Goal: Task Accomplishment & Management: Complete application form

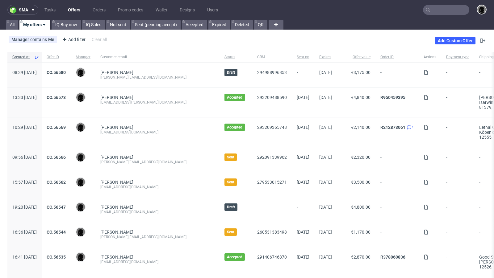
click at [169, 139] on div "Martin Beaucamp mnb@lethalcosmetics.com" at bounding box center [157, 133] width 124 height 30
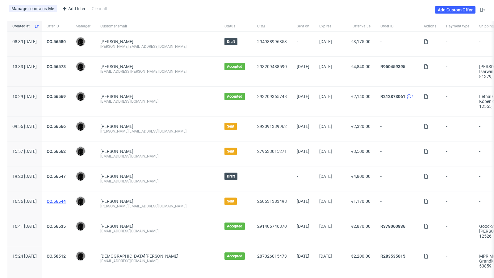
click at [66, 199] on link "CO.56544" at bounding box center [56, 201] width 19 height 5
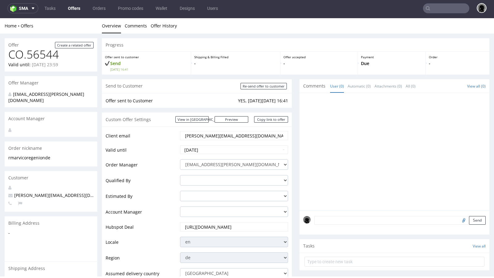
click at [73, 9] on link "Offers" at bounding box center [74, 8] width 20 height 10
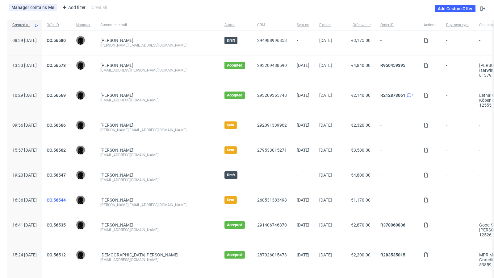
click at [66, 199] on link "CO.56544" at bounding box center [56, 200] width 19 height 5
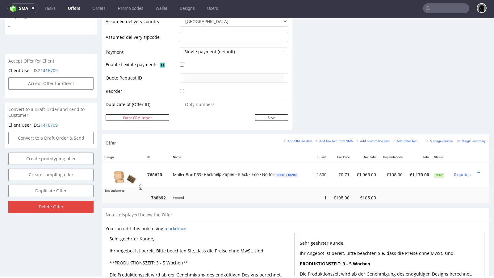
scroll to position [250, 0]
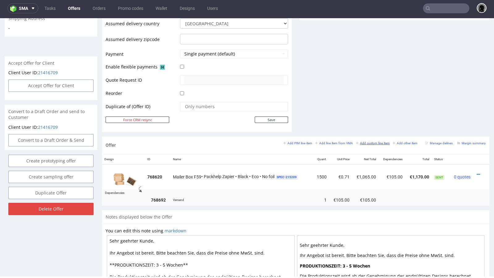
click at [367, 143] on small "Add custom line item" at bounding box center [373, 143] width 34 height 3
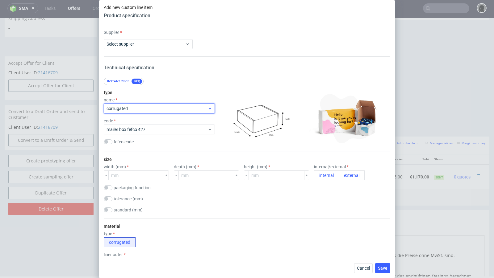
click at [139, 108] on span "corrugated" at bounding box center [156, 109] width 101 height 6
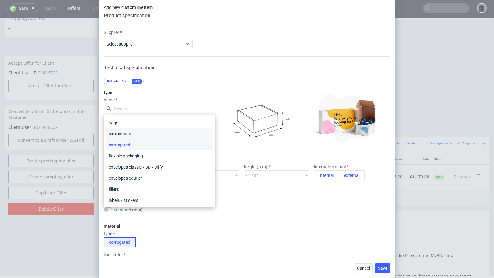
click at [143, 130] on div "cartonboard" at bounding box center [159, 133] width 106 height 11
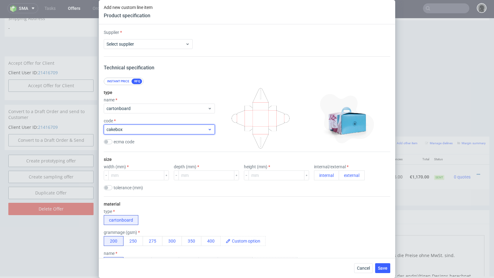
click at [142, 127] on span "cakebox" at bounding box center [156, 129] width 101 height 6
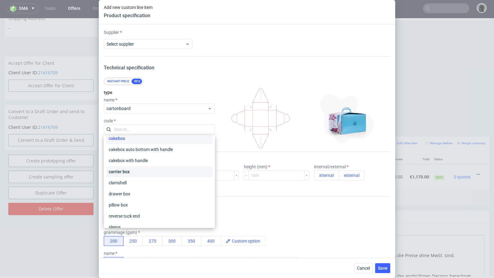
scroll to position [0, 0]
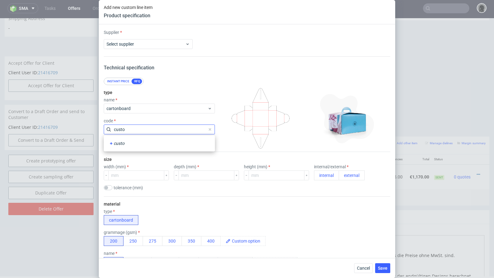
type input "custom"
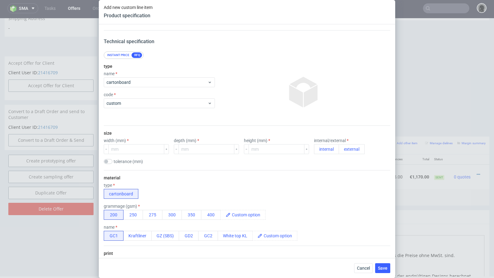
scroll to position [29, 0]
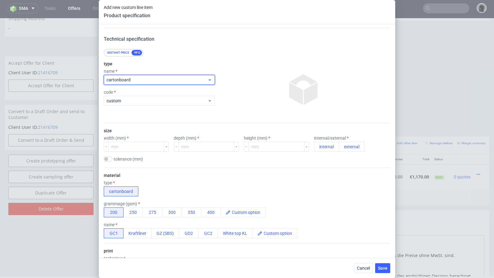
click at [132, 82] on span "cartonboard" at bounding box center [156, 80] width 101 height 6
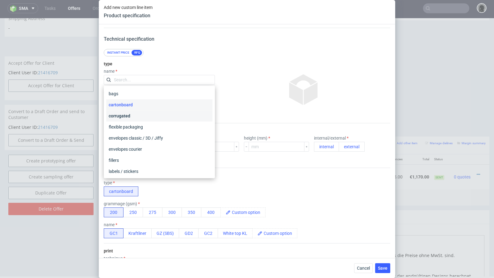
click at [135, 111] on div "corrugated" at bounding box center [159, 115] width 106 height 11
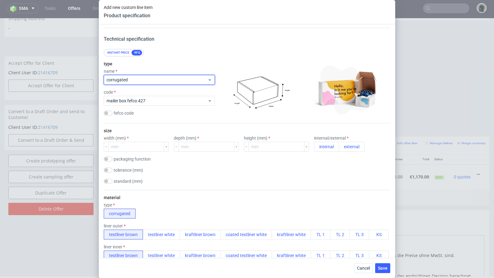
click at [125, 80] on span "corrugated" at bounding box center [156, 80] width 101 height 6
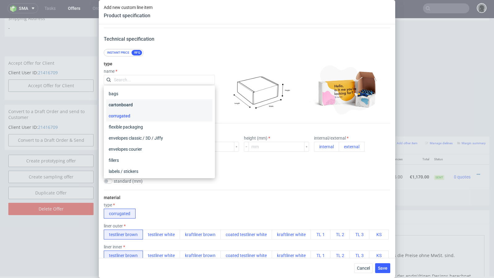
click at [132, 105] on div "cartonboard" at bounding box center [159, 104] width 106 height 11
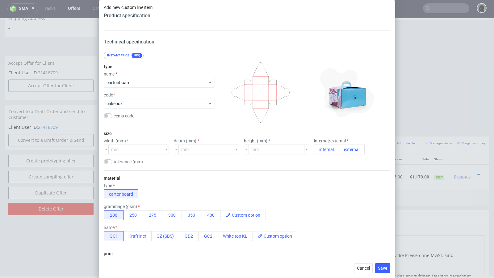
scroll to position [19, 0]
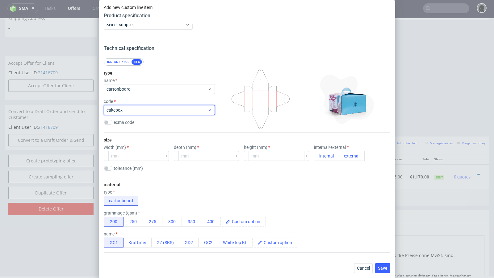
click at [143, 110] on span "cakebox" at bounding box center [156, 110] width 101 height 6
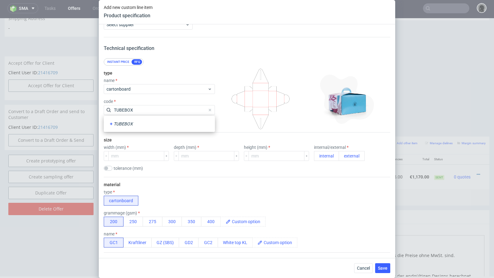
type input "TUBEBOX"
click at [234, 52] on div "Supplier Select supplier Technical specification Instant price RFQ type name ca…" at bounding box center [247, 141] width 296 height 234
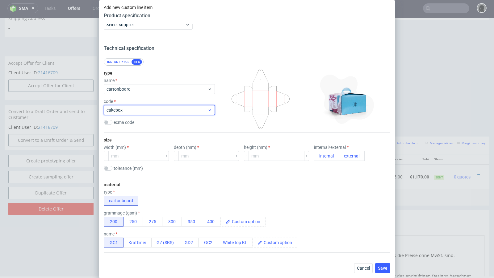
click at [135, 107] on span "cakebox" at bounding box center [156, 110] width 101 height 6
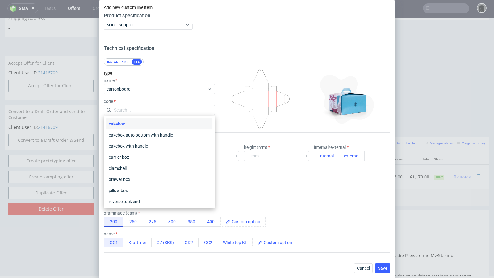
type input "TUBEBOX"
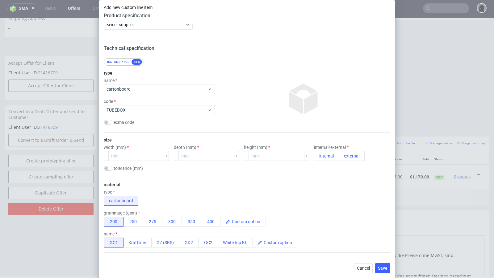
scroll to position [25, 0]
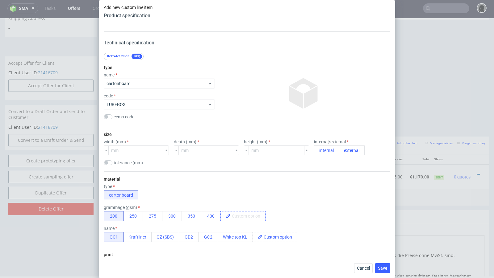
click at [232, 214] on span at bounding box center [247, 216] width 35 height 9
click at [272, 208] on div "grammage (gsm) 200 250 275 300 350 400 ." at bounding box center [247, 213] width 286 height 16
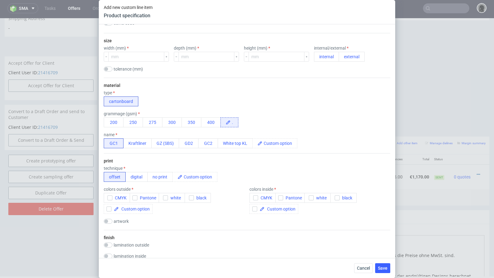
scroll to position [116, 0]
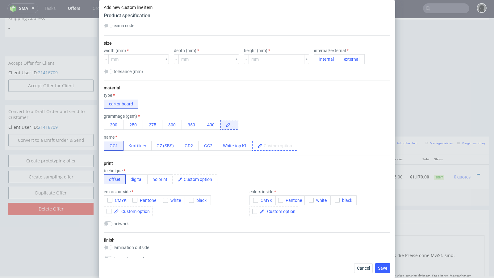
click at [274, 145] on span at bounding box center [279, 145] width 35 height 9
click at [259, 161] on div "print technique offset digital no print colors outside CMYK Pantone white black…" at bounding box center [247, 194] width 286 height 77
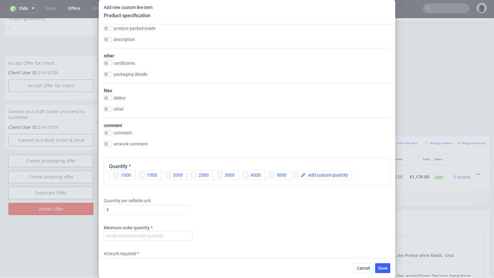
scroll to position [566, 0]
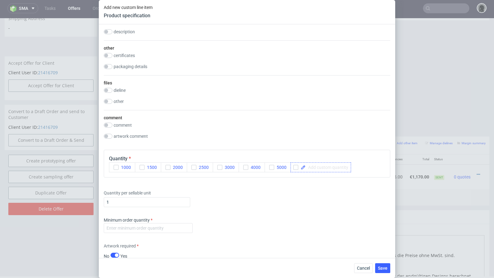
click at [309, 166] on span at bounding box center [326, 167] width 43 height 4
click at [299, 166] on div at bounding box center [296, 167] width 7 height 5
click at [296, 166] on input "checkbox" at bounding box center [295, 167] width 5 height 5
checkbox input "true"
click at [320, 166] on span at bounding box center [326, 167] width 43 height 4
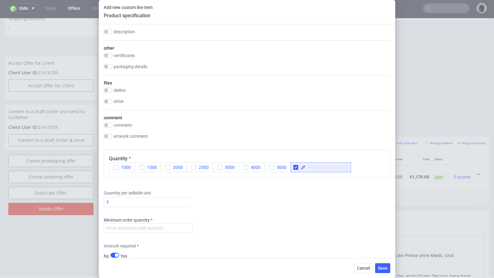
paste span
click at [313, 167] on span "8 190" at bounding box center [314, 167] width 12 height 5
checkbox input "true"
click at [312, 193] on div "Quantity per sellable unit 1" at bounding box center [247, 197] width 286 height 25
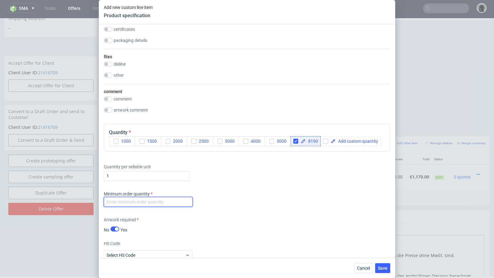
click at [171, 202] on input "number" at bounding box center [148, 202] width 89 height 10
type input "1"
click at [199, 196] on div "Minimum order quantity 1" at bounding box center [247, 200] width 286 height 19
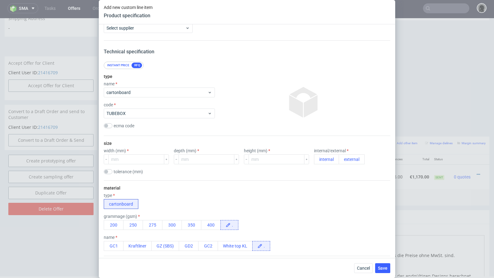
scroll to position [0, 0]
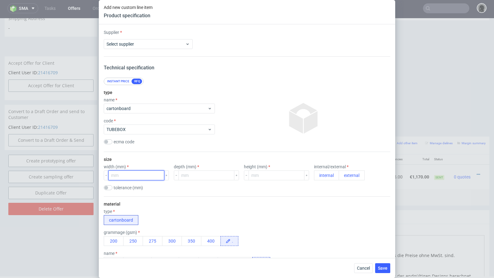
click at [128, 173] on input "number" at bounding box center [136, 176] width 56 height 10
type input "105"
click at [185, 175] on input "number" at bounding box center [206, 176] width 56 height 10
type input "105"
click at [262, 174] on input "number" at bounding box center [276, 176] width 56 height 10
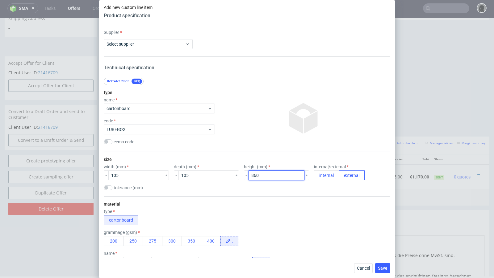
type input "860"
click at [348, 175] on button "external" at bounding box center [351, 176] width 26 height 10
click at [247, 192] on div "size width (mm) 105 depth (mm) 105 height (mm) 860 internal/external internal e…" at bounding box center [247, 174] width 286 height 44
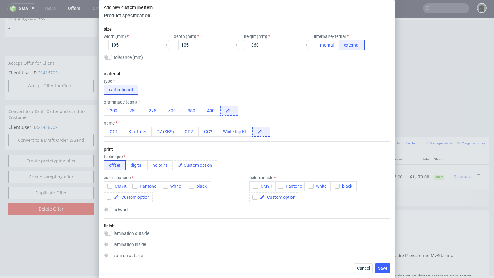
scroll to position [138, 0]
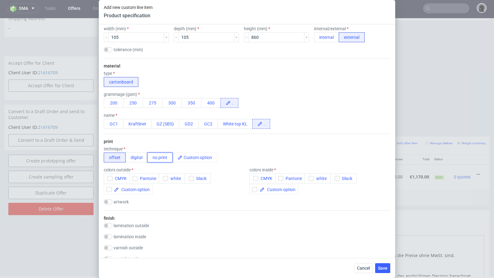
click at [149, 155] on button "no print" at bounding box center [159, 158] width 25 height 10
checkbox input "false"
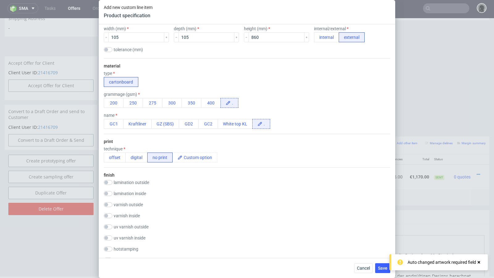
click at [221, 145] on div "print technique offset digital no print" at bounding box center [247, 151] width 286 height 34
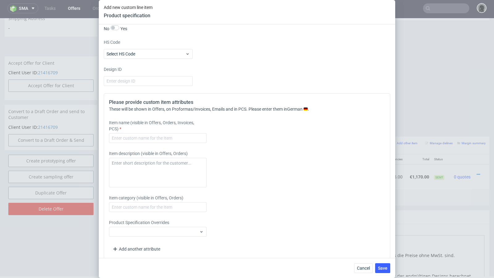
scroll to position [755, 0]
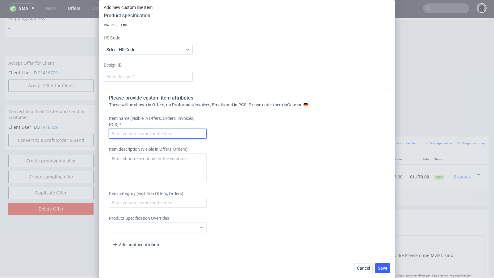
click at [131, 133] on input "text" at bounding box center [157, 134] width 97 height 10
paste input "TUBEBOX"
type input "TUBEBOX"
click at [239, 151] on div "Item description (visible in Offers, Orders)" at bounding box center [211, 164] width 205 height 37
click at [383, 270] on span "Save" at bounding box center [383, 268] width 10 height 4
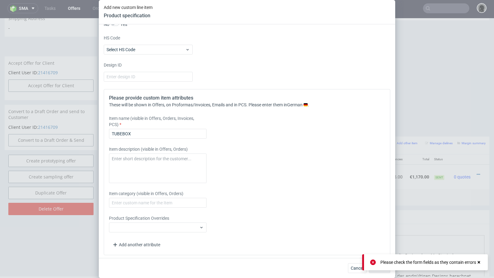
click at [239, 194] on div "Item category (visible in Offers, Orders)" at bounding box center [211, 199] width 205 height 17
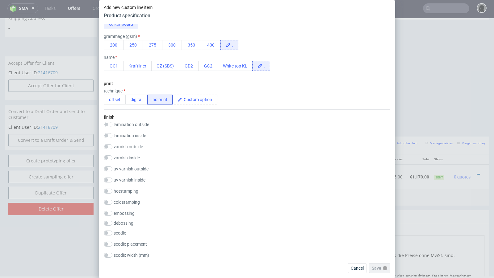
scroll to position [0, 0]
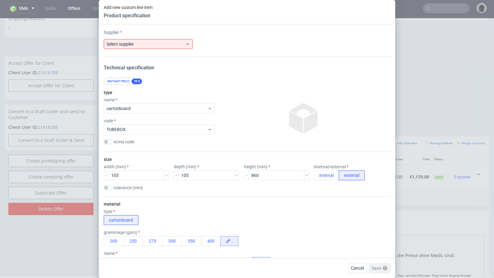
click at [135, 39] on div "Supplier Select supplier" at bounding box center [247, 39] width 286 height 20
click at [138, 43] on span "Select supplier" at bounding box center [145, 44] width 79 height 6
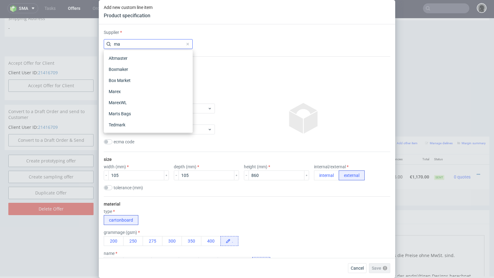
type input "m"
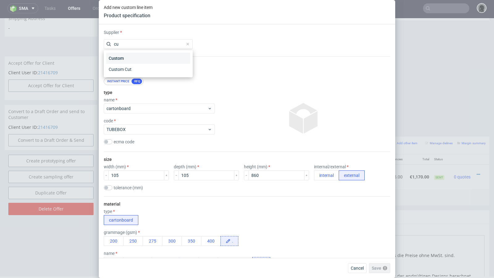
type input "cu"
click at [134, 58] on div "Custom" at bounding box center [148, 58] width 84 height 11
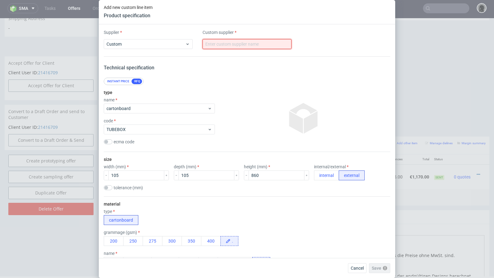
click at [224, 40] on input "text" at bounding box center [246, 44] width 89 height 10
type input "Mazop"
click at [240, 79] on div "Instant price RFQ" at bounding box center [247, 81] width 286 height 7
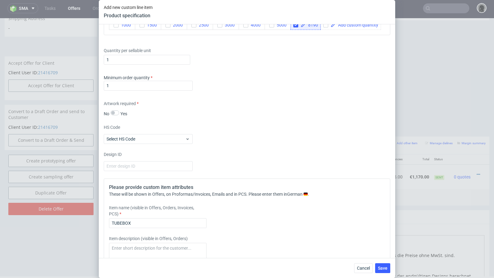
scroll to position [755, 0]
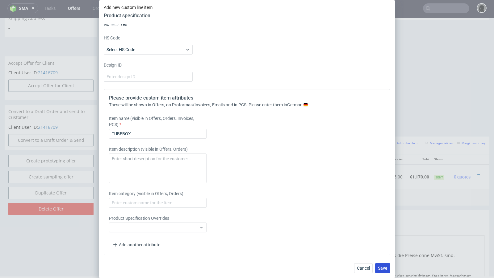
click at [382, 270] on span "Save" at bounding box center [383, 268] width 10 height 4
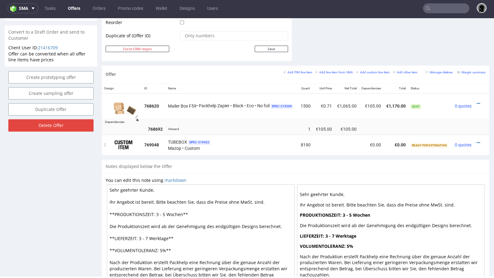
scroll to position [318, 0]
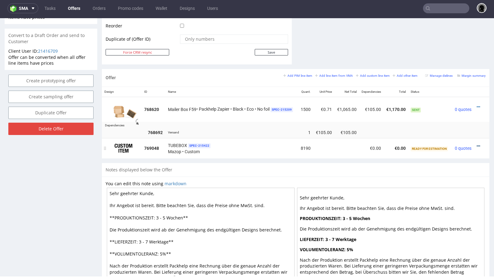
click at [476, 144] on icon at bounding box center [477, 146] width 3 height 4
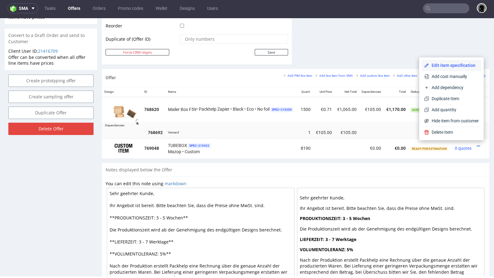
click at [448, 69] on li "Edit item specification" at bounding box center [451, 65] width 60 height 11
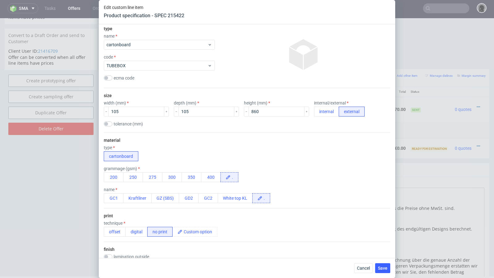
scroll to position [0, 0]
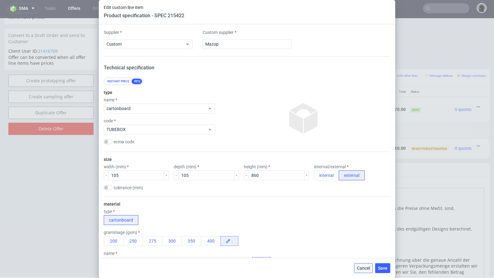
click at [360, 270] on span "Cancel" at bounding box center [363, 268] width 13 height 4
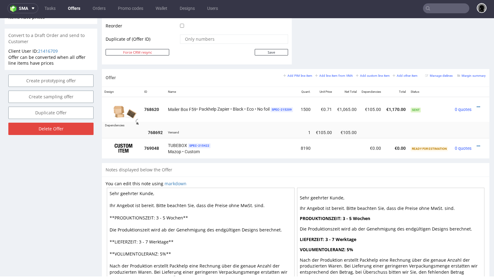
click at [256, 177] on div "You can edit this note using markdown Sehr geehrter Kunde, Ihr Angebot ist bere…" at bounding box center [295, 242] width 387 height 131
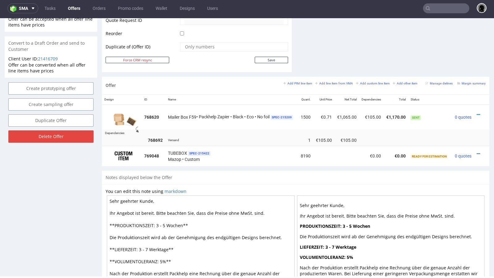
scroll to position [309, 0]
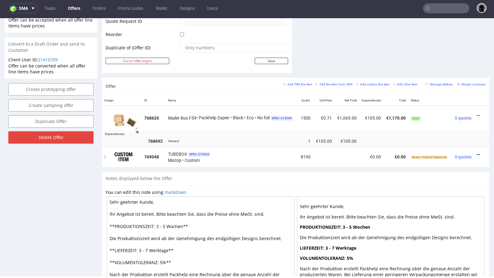
click at [476, 153] on icon at bounding box center [477, 155] width 3 height 4
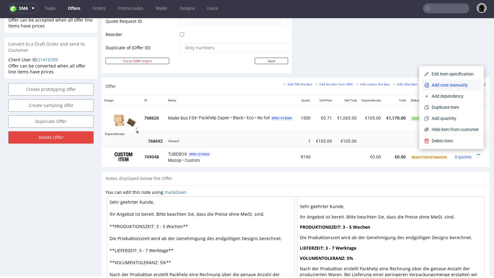
click at [435, 88] on span "Add cost manually" at bounding box center [454, 85] width 50 height 6
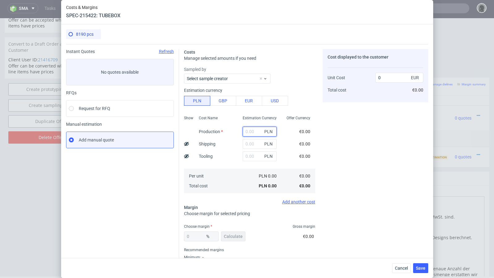
click at [258, 134] on input "text" at bounding box center [260, 132] width 34 height 10
paste input "14086.8"
type input "14086.8"
type input "0.4"
type input "14086.8"
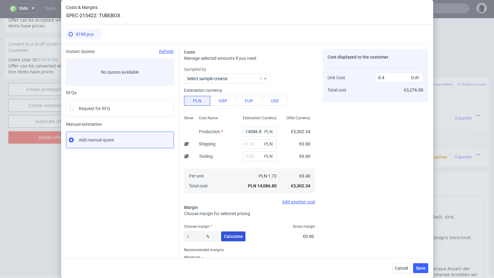
click at [235, 234] on button "Calculate" at bounding box center [233, 237] width 24 height 10
type input "31.39"
type input "0.59"
click at [258, 146] on input "text" at bounding box center [260, 144] width 34 height 10
paste input "2062"
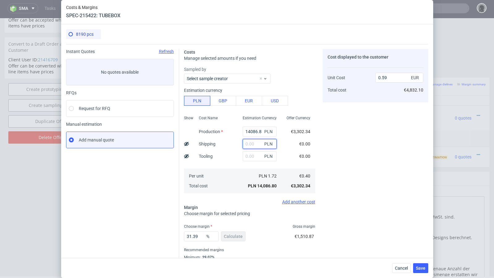
type input "2062"
type input "0.67"
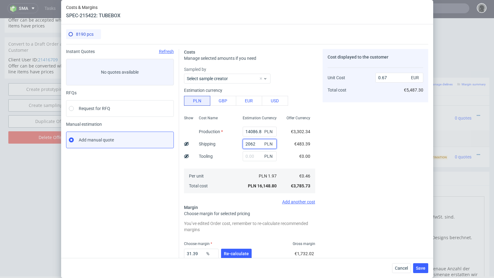
click at [250, 145] on input "2062" at bounding box center [260, 144] width 34 height 10
type input "2462"
type input "0.69"
type input "2462"
click at [235, 255] on span "Re-calculate" at bounding box center [236, 254] width 25 height 4
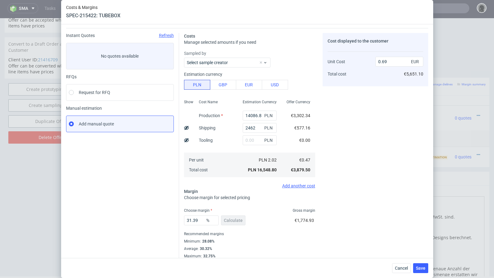
scroll to position [21, 0]
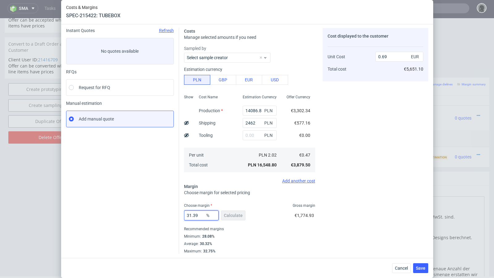
drag, startPoint x: 202, startPoint y: 216, endPoint x: 171, endPoint y: 214, distance: 31.2
click at [171, 214] on div "Instant Quotes Refresh No quotes available RFQs Request for RFQ Manual estimati…" at bounding box center [247, 138] width 362 height 231
type input "30"
type input "0.68"
type input "31"
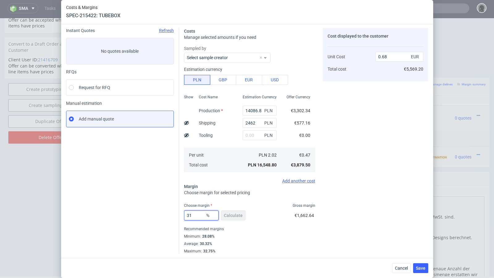
type input "0.69"
type input "31"
click at [260, 110] on input "14086.8" at bounding box center [260, 111] width 34 height 10
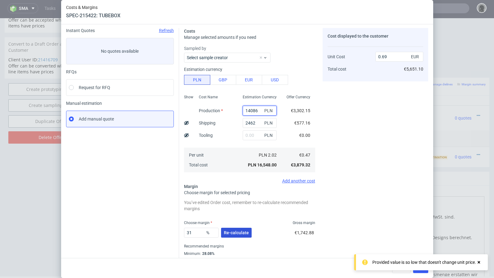
type input "14086"
click at [230, 231] on span "Re-calculate" at bounding box center [236, 233] width 25 height 4
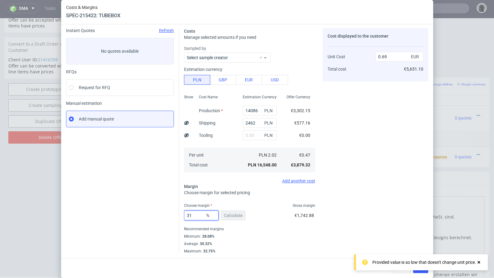
click at [197, 217] on input "31" at bounding box center [201, 216] width 35 height 10
type input "30"
type input "0.68"
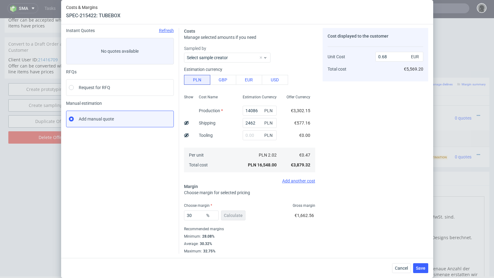
click at [157, 218] on div "Instant Quotes Refresh No quotes available RFQs Request for RFQ Manual estimati…" at bounding box center [122, 141] width 113 height 226
click at [232, 216] on div "30 % Calculate" at bounding box center [215, 216] width 63 height 17
click at [194, 216] on input "30" at bounding box center [201, 216] width 35 height 10
click at [145, 217] on div "Instant Quotes Refresh No quotes available RFQs Request for RFQ Manual estimati…" at bounding box center [122, 141] width 113 height 226
click at [195, 216] on input "30" at bounding box center [201, 216] width 35 height 10
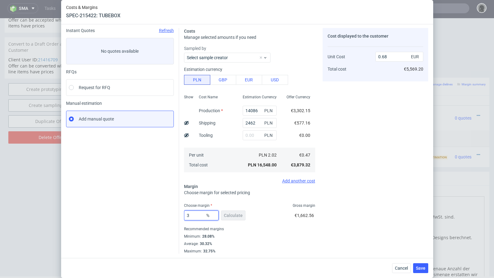
type input "33"
type input "0.71"
click at [160, 206] on div "Instant Quotes Refresh No quotes available RFQs Request for RFQ Manual estimati…" at bounding box center [122, 141] width 113 height 226
click at [200, 214] on input "33" at bounding box center [201, 216] width 35 height 10
type input "31"
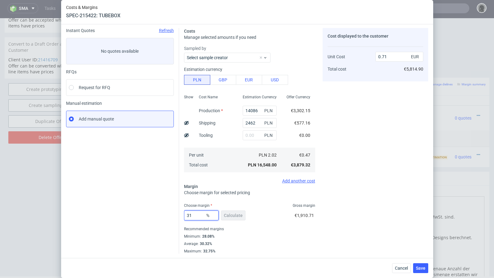
type input "0.69"
type input "32"
type input "0.7"
type input "31"
type input "0.69"
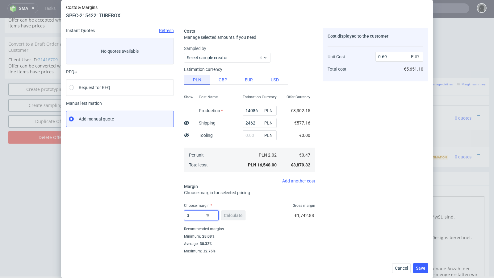
type input "32"
type input "0.7"
type input "31"
type input "0.69"
type input "31.9"
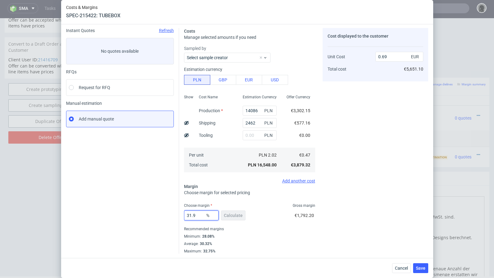
type input "0.7"
type input "31.8"
type input "0.69"
click at [163, 205] on div "Instant Quotes Refresh No quotes available RFQs Request for RFQ Manual estimati…" at bounding box center [122, 141] width 113 height 226
click at [200, 215] on input "31" at bounding box center [201, 216] width 35 height 10
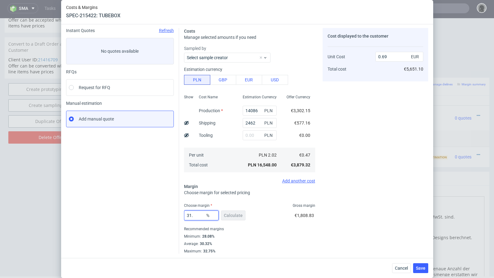
type input "31.9"
type input "0.7"
type input "31.8"
type input "0.69"
type input "31.899"
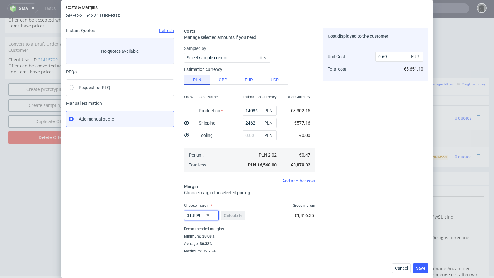
type input "0.7"
type input "31.89"
type input "0.69"
type input "31.89"
click at [163, 209] on div "Instant Quotes Refresh No quotes available RFQs Request for RFQ Manual estimati…" at bounding box center [122, 141] width 113 height 226
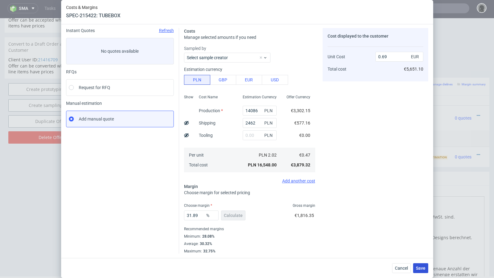
click at [423, 270] on span "Save" at bounding box center [421, 268] width 10 height 4
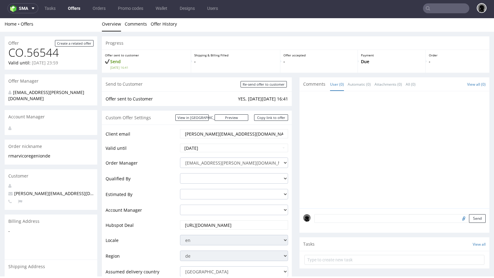
scroll to position [0, 0]
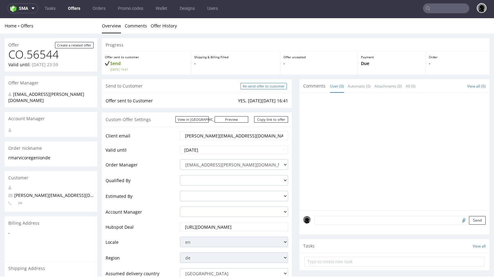
click at [254, 87] on input "Re-send offer to customer" at bounding box center [263, 86] width 46 height 6
type input "In progress..."
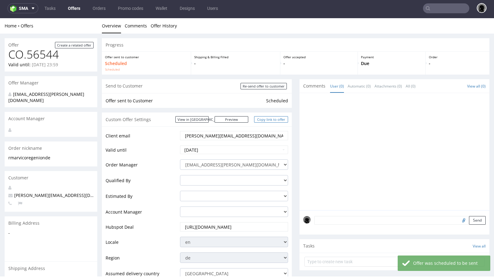
click at [269, 119] on link "Copy link to offer" at bounding box center [271, 119] width 34 height 6
click at [265, 118] on link "Copy link to offer" at bounding box center [271, 119] width 34 height 6
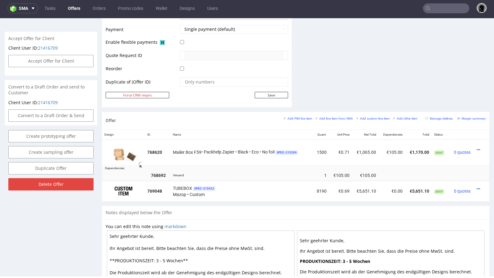
scroll to position [278, 0]
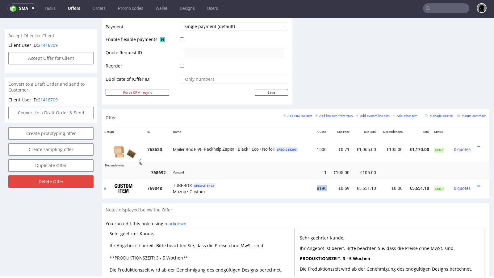
drag, startPoint x: 325, startPoint y: 187, endPoint x: 312, endPoint y: 187, distance: 13.0
click at [313, 187] on td "8190" at bounding box center [321, 188] width 16 height 20
copy td "8190"
click at [326, 183] on td "8190" at bounding box center [321, 188] width 16 height 20
click at [476, 184] on icon at bounding box center [477, 186] width 3 height 4
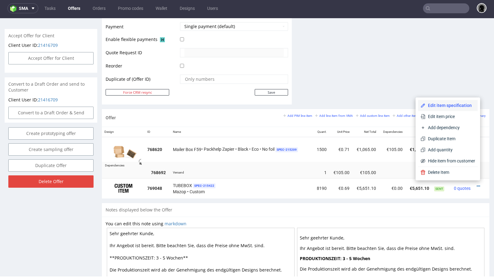
click at [441, 109] on span "Edit item specification" at bounding box center [450, 105] width 50 height 6
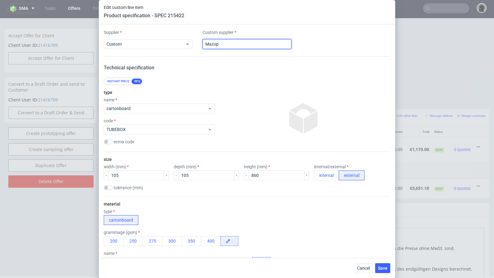
drag, startPoint x: 230, startPoint y: 43, endPoint x: 204, endPoint y: 39, distance: 26.8
click at [204, 39] on div "Mazop" at bounding box center [246, 44] width 89 height 10
type input "."
click at [287, 74] on div "Supplier Custom Custom supplier . Technical specification Instant price RFQ typ…" at bounding box center [247, 141] width 296 height 234
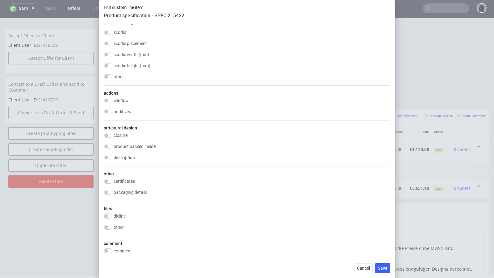
scroll to position [560, 0]
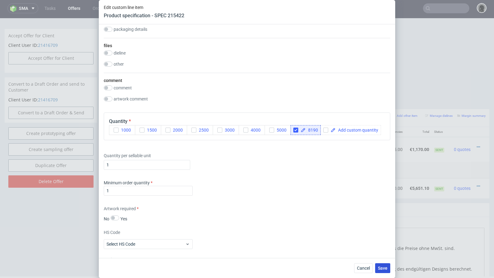
click at [387, 270] on button "Save" at bounding box center [382, 268] width 15 height 10
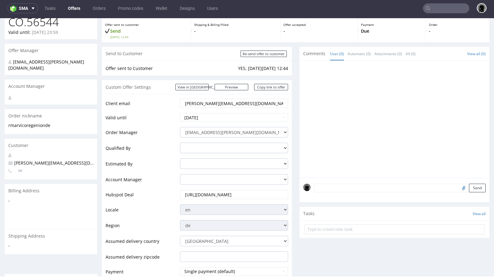
scroll to position [37, 0]
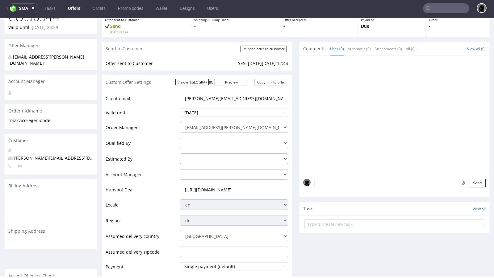
click at [197, 157] on select "adam.fabirkiewicz@packhelp.com antonina.plotek@packhelp.com daniel.kaminski@pac…" at bounding box center [234, 159] width 108 height 10
select select "2921944"
click at [180, 154] on select "adam.fabirkiewicz@packhelp.com antonina.plotek@packhelp.com daniel.kaminski@pac…" at bounding box center [234, 159] width 108 height 10
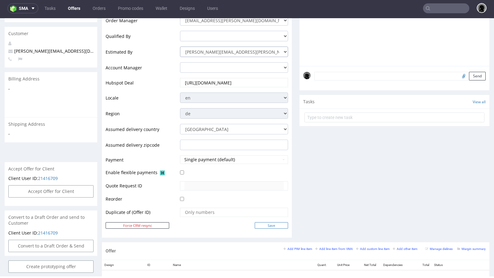
scroll to position [162, 0]
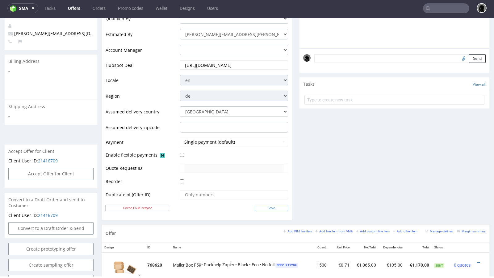
click at [263, 207] on input "Save" at bounding box center [271, 208] width 33 height 6
type input "In progress..."
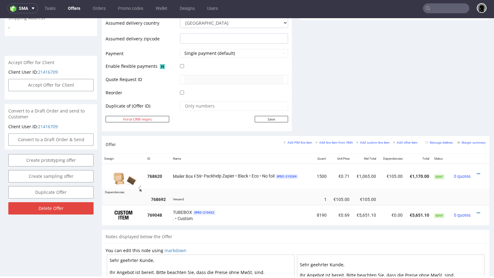
scroll to position [251, 0]
click at [476, 211] on icon at bounding box center [477, 213] width 3 height 4
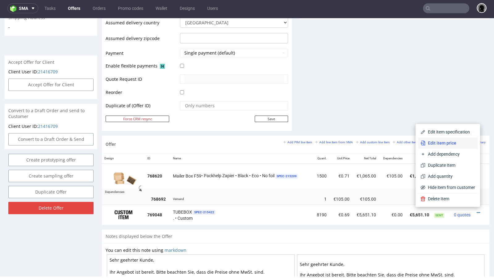
click at [446, 142] on span "Edit item price" at bounding box center [450, 143] width 50 height 6
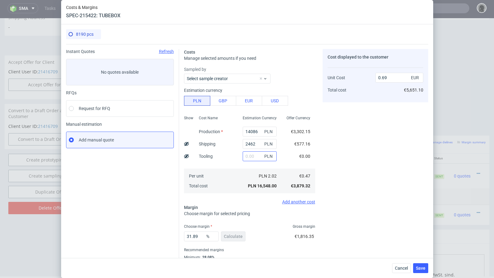
scroll to position [21, 0]
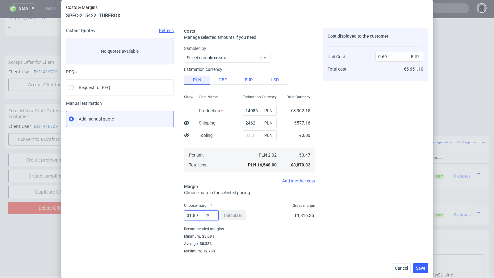
drag, startPoint x: 204, startPoint y: 214, endPoint x: 189, endPoint y: 214, distance: 15.1
click at [189, 214] on input "31.89" at bounding box center [201, 216] width 35 height 10
type input "32"
type input "0.7"
type input "31"
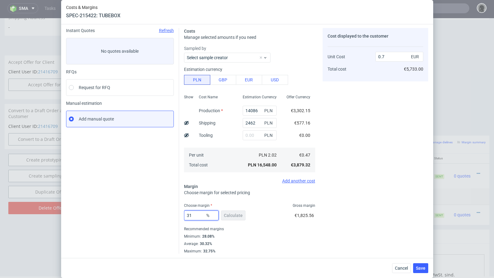
type input "0.69"
type input "30"
type input "0.68"
type input "30"
click at [404, 266] on span "Cancel" at bounding box center [401, 268] width 13 height 4
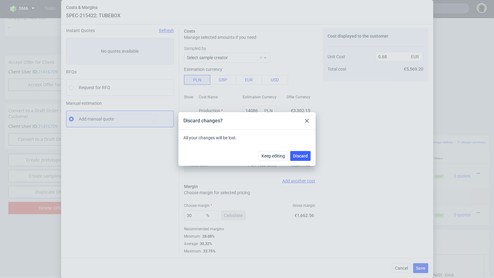
click at [299, 149] on div "Keep editing Discard" at bounding box center [246, 156] width 137 height 20
click at [299, 162] on div "Keep editing Discard" at bounding box center [246, 156] width 137 height 20
click at [299, 160] on button "Discard" at bounding box center [300, 156] width 20 height 10
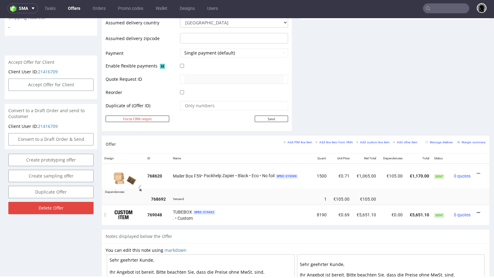
click at [476, 211] on icon at bounding box center [477, 213] width 3 height 4
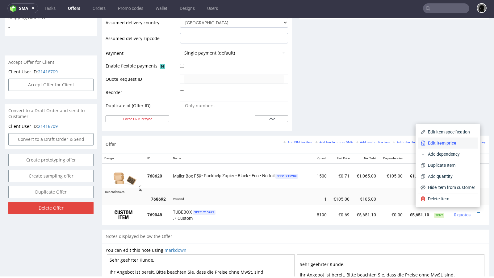
click at [443, 146] on span "Edit item price" at bounding box center [450, 143] width 50 height 6
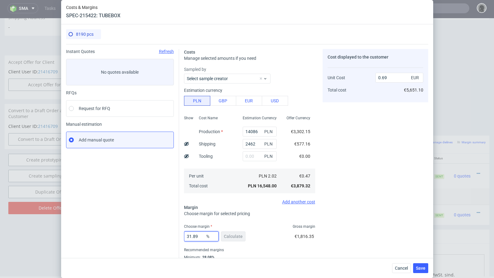
drag, startPoint x: 202, startPoint y: 236, endPoint x: 189, endPoint y: 236, distance: 12.3
click at [189, 236] on input "31.89" at bounding box center [201, 237] width 35 height 10
type input "32"
type input "0.7"
click at [264, 235] on div "32 % Calculate €1,825.56" at bounding box center [249, 237] width 131 height 17
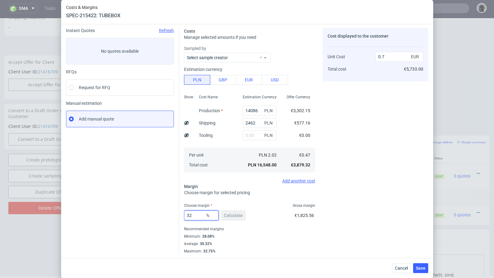
click at [200, 216] on input "32" at bounding box center [201, 216] width 35 height 10
type input "32.99"
type input "0.71"
type input "32.5"
type input "0.7"
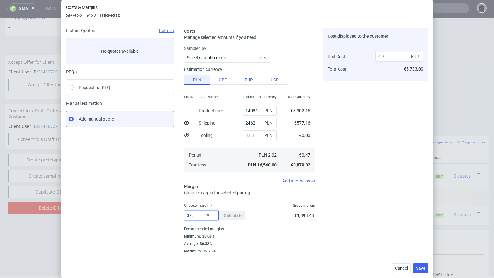
type input "32.9"
type input "0.71"
type input "32.8"
type input "0.7"
type input "32.88"
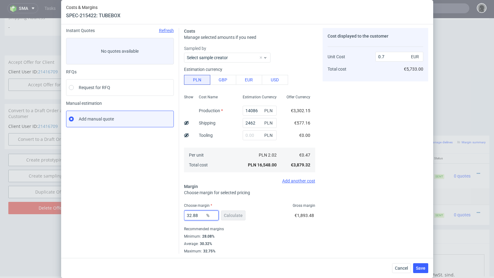
type input "0.71"
type input "32.84"
type input "0.7"
type input "32.86"
type input "0.71"
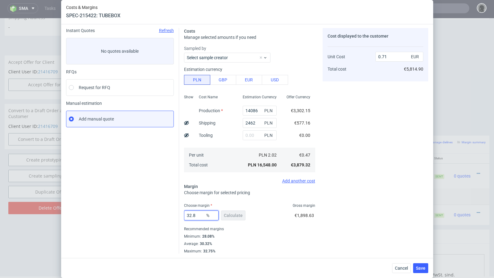
type input "32.85"
type input "0.7"
type input "32.85"
click at [427, 271] on button "Save" at bounding box center [420, 268] width 15 height 10
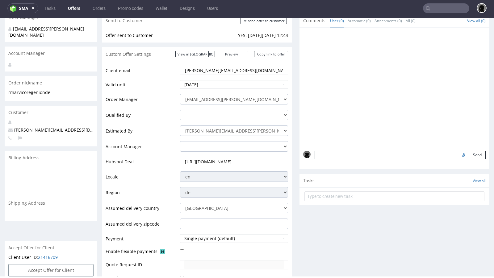
scroll to position [0, 0]
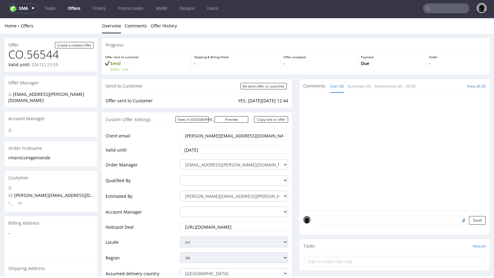
click at [72, 10] on link "Offers" at bounding box center [74, 8] width 20 height 10
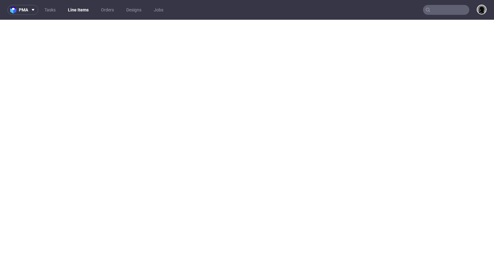
select select "in_progress"
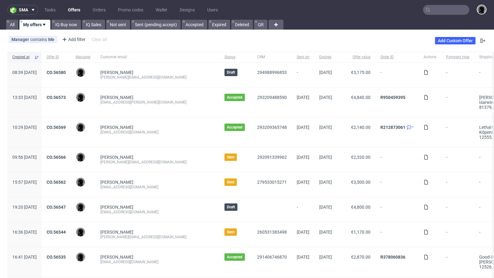
click at [431, 7] on input "text" at bounding box center [446, 10] width 46 height 10
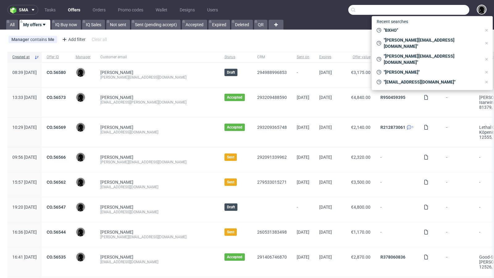
paste input "Hi Roman, die Ware wird bis Ende nächster Woche bei dir eintreffen. Viele Grüße…"
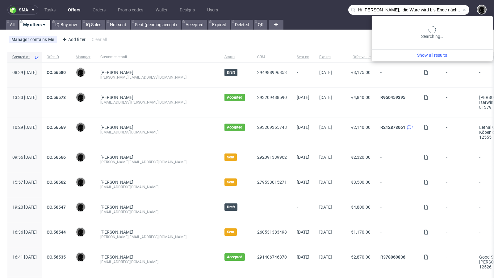
scroll to position [0, 67]
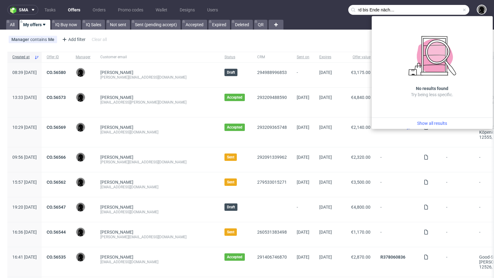
type input "Hi Roman, die Ware wird bis Ende nächster Woche bei dir eintreffen. Viele Grüße…"
click at [462, 10] on span at bounding box center [464, 9] width 5 height 5
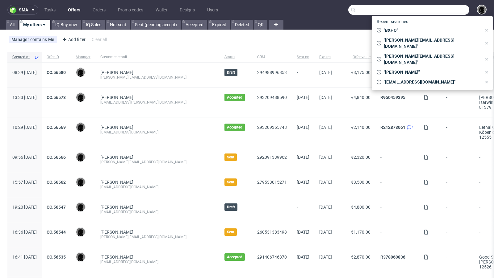
paste input "kw@lethalcosmetics.com"
click at [438, 11] on input "kw@lethalcosmetics.com" at bounding box center [408, 10] width 121 height 10
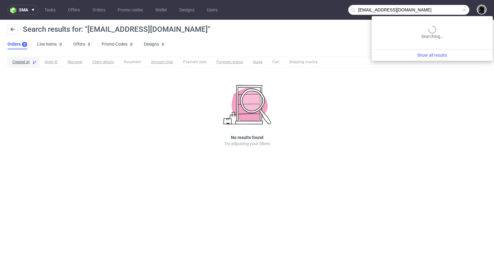
click at [437, 10] on input "kw@lethalcosmetics.com" at bounding box center [408, 10] width 121 height 10
type input "@lethalcosmetics.com"
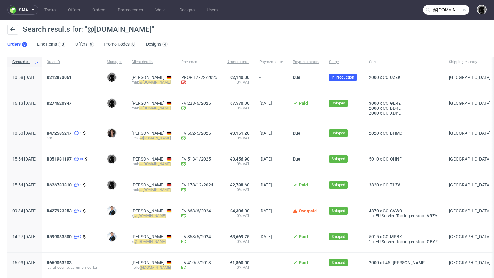
drag, startPoint x: 197, startPoint y: 83, endPoint x: 151, endPoint y: 82, distance: 46.9
click at [151, 82] on div "Martin Beaucamp mnb @lethalcosmetics.com" at bounding box center [151, 81] width 50 height 26
copy div "mnb @lethalcosmetics.com"
click at [73, 11] on link "Offers" at bounding box center [73, 10] width 19 height 10
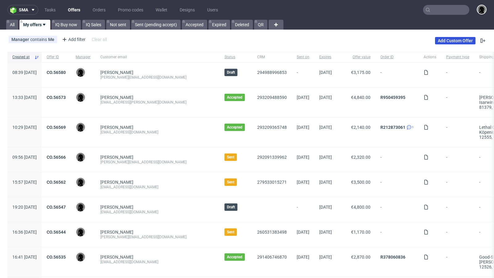
click at [447, 41] on link "Add Custom Offer" at bounding box center [455, 40] width 40 height 7
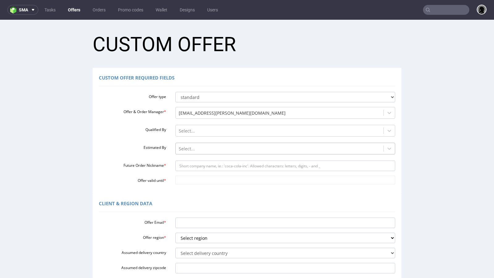
click at [203, 149] on div at bounding box center [280, 148] width 202 height 7
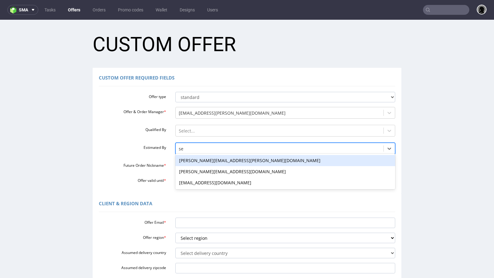
type input "seb"
click at [201, 159] on div "[PERSON_NAME][EMAIL_ADDRESS][DOMAIN_NAME]" at bounding box center [285, 160] width 220 height 11
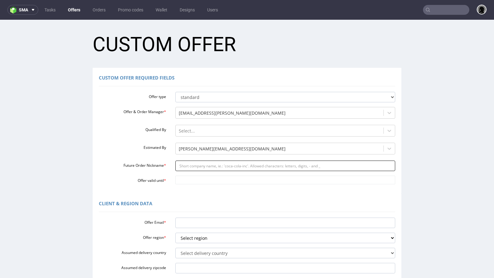
click at [199, 165] on input "Future Order Nickname *" at bounding box center [285, 166] width 220 height 10
paste input "mnblethalcosmeticscom"
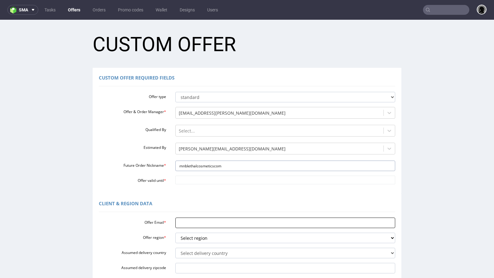
type input "mnblethalcosmeticscom"
click at [197, 219] on input "Offer Email *" at bounding box center [285, 223] width 220 height 10
paste input "[EMAIL_ADDRESS][DOMAIN_NAME]"
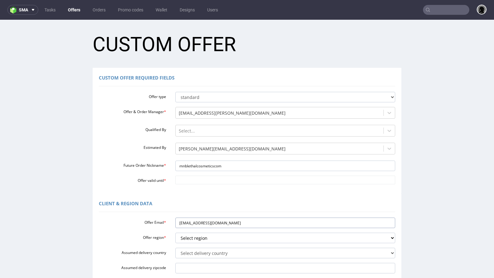
type input "[EMAIL_ADDRESS][DOMAIN_NAME]"
click at [194, 197] on div "Client & Region data" at bounding box center [247, 204] width 296 height 15
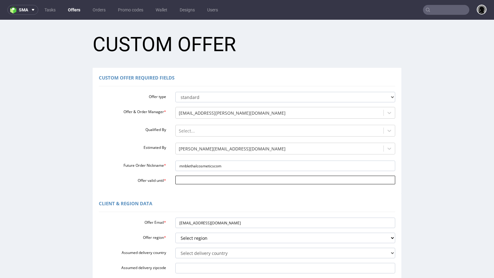
click at [197, 180] on input "Offer valid until *" at bounding box center [285, 180] width 220 height 9
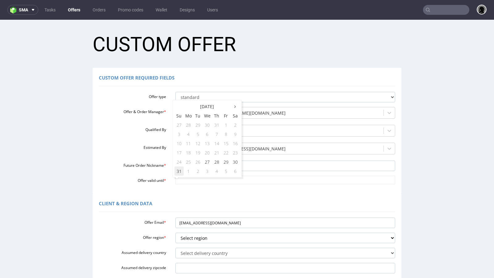
click at [180, 171] on td "31" at bounding box center [178, 171] width 9 height 9
type input "[DATE]"
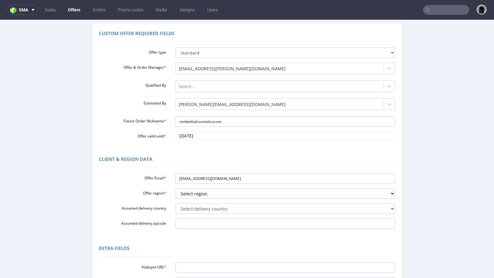
scroll to position [45, 0]
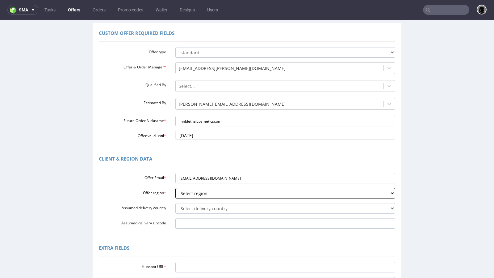
click at [211, 192] on select "Select region eu gb de pl fr it es" at bounding box center [285, 193] width 220 height 10
select select "de"
click at [175, 188] on select "Select region eu gb de pl fr it es" at bounding box center [285, 193] width 220 height 10
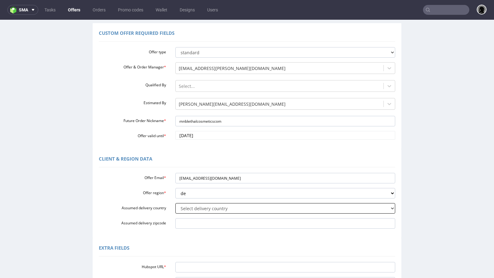
click at [198, 209] on select "Select delivery country [GEOGRAPHIC_DATA] [GEOGRAPHIC_DATA] [GEOGRAPHIC_DATA] […" at bounding box center [285, 208] width 220 height 10
select select "57"
click at [175, 203] on select "Select delivery country [GEOGRAPHIC_DATA] [GEOGRAPHIC_DATA] [GEOGRAPHIC_DATA] […" at bounding box center [285, 208] width 220 height 10
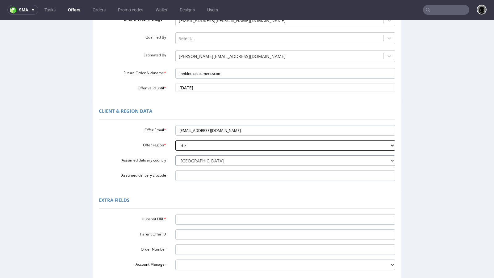
scroll to position [107, 0]
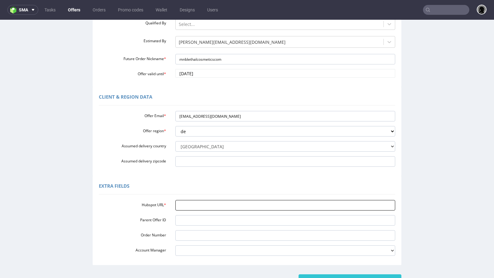
click at [209, 203] on input "Hubspot URL *" at bounding box center [285, 205] width 220 height 10
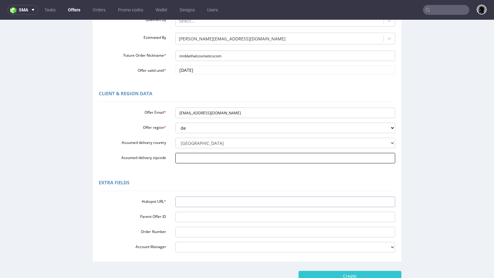
paste input "[URL][DOMAIN_NAME]"
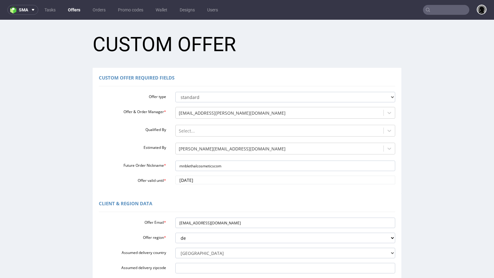
scroll to position [153, 0]
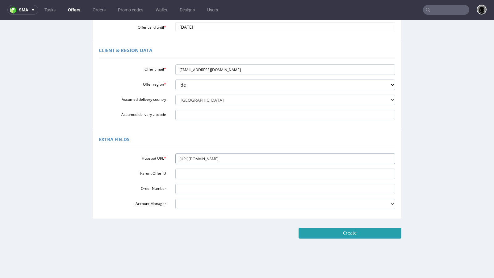
type input "[URL][DOMAIN_NAME]"
click at [337, 234] on input "Create" at bounding box center [349, 233] width 103 height 10
type input "Please wait..."
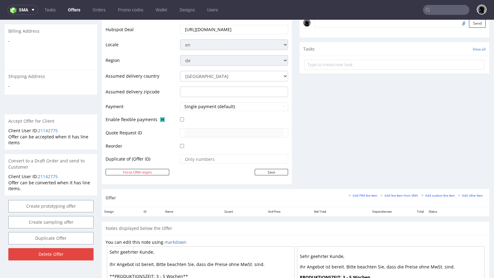
scroll to position [199, 0]
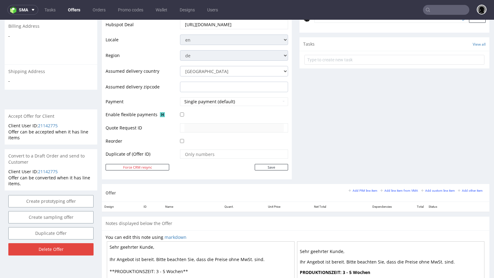
click at [388, 192] on div "Add PIM line item Add line item from VMA Add custom line item Add other item" at bounding box center [416, 193] width 137 height 10
click at [391, 190] on small "Add line item from VMA" at bounding box center [399, 190] width 38 height 3
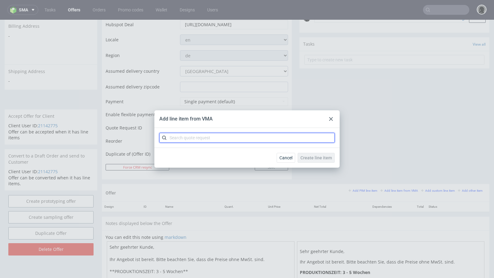
click at [218, 134] on input "text" at bounding box center [246, 138] width 175 height 10
paste input "CBEI"
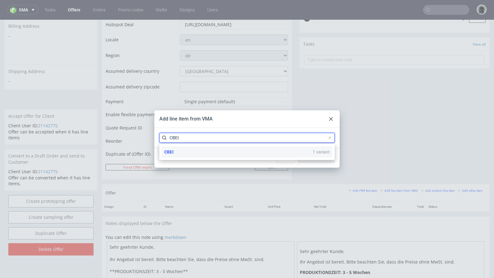
type input "CBEI"
click at [197, 153] on div "CBEI 1 variant" at bounding box center [247, 152] width 170 height 11
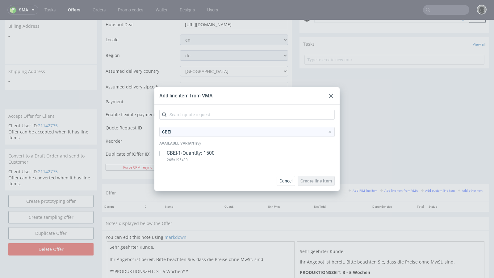
click at [193, 152] on p "CBEI-1 • Quantity: 1500" at bounding box center [191, 153] width 48 height 7
checkbox input "true"
click at [316, 183] on span "Create line item" at bounding box center [315, 181] width 31 height 4
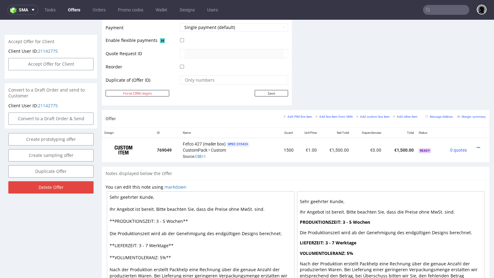
scroll to position [316, 0]
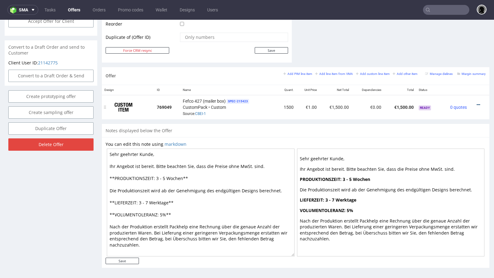
click at [476, 103] on icon at bounding box center [477, 105] width 3 height 4
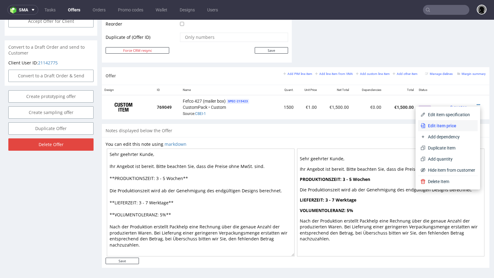
click at [442, 124] on span "Edit item price" at bounding box center [450, 126] width 50 height 6
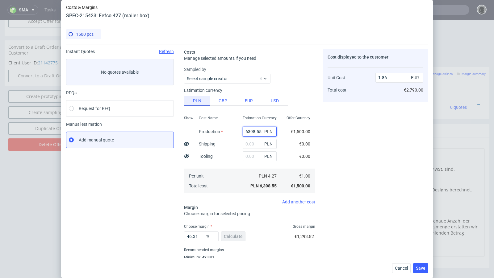
click at [254, 135] on input "6398.55" at bounding box center [260, 132] width 34 height 10
paste input "10210.00"
type input "10210"
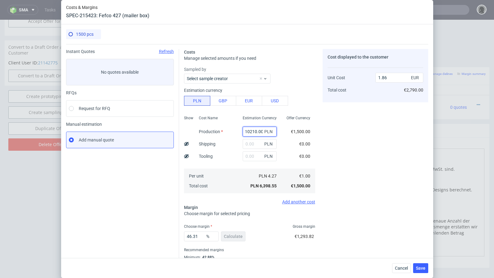
type input "2.97"
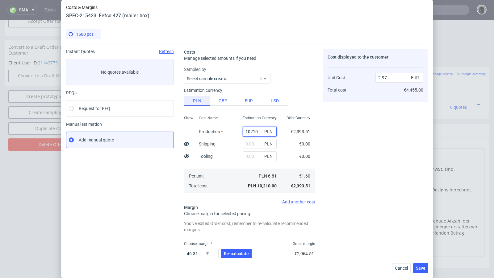
scroll to position [0, 0]
type input "10210"
click at [251, 142] on input "text" at bounding box center [260, 144] width 34 height 10
paste input "632"
type input "632"
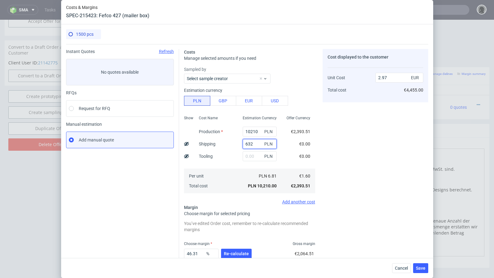
type input "3.16"
type input "632"
click at [185, 144] on use at bounding box center [186, 144] width 5 height 4
type input "3.06"
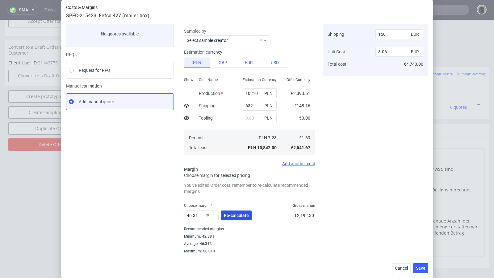
click at [242, 215] on span "Re-calculate" at bounding box center [236, 216] width 25 height 4
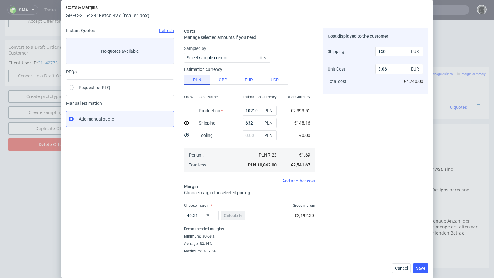
scroll to position [21, 0]
drag, startPoint x: 201, startPoint y: 216, endPoint x: 169, endPoint y: 211, distance: 32.6
click at [169, 211] on div "Instant Quotes Refresh No quotes available RFQs Request for RFQ Manual estimati…" at bounding box center [247, 138] width 362 height 231
type input "36"
type input "2.55"
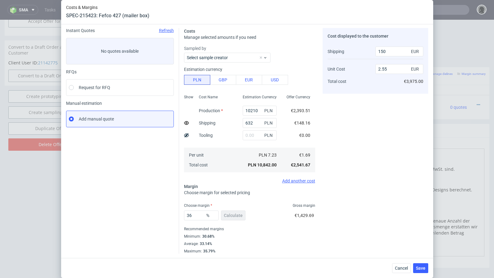
click at [122, 197] on div "Instant Quotes Refresh No quotes available RFQs Request for RFQ Manual estimati…" at bounding box center [122, 141] width 113 height 226
click at [198, 216] on input "36" at bounding box center [201, 216] width 35 height 10
type input "3"
type input "1.65"
type input "0"
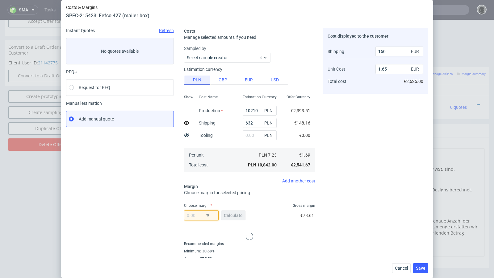
type input "1.6"
type input "4"
type input "1.67"
type input "42"
type input "2.82"
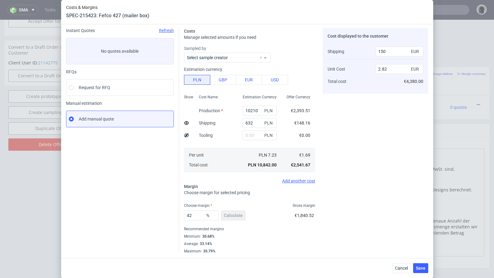
click at [173, 206] on div "Instant Quotes Refresh No quotes available RFQs Request for RFQ Manual estimati…" at bounding box center [122, 141] width 113 height 226
click at [140, 191] on div "Instant Quotes Refresh No quotes available RFQs Request for RFQ Manual estimati…" at bounding box center [122, 141] width 113 height 226
click at [196, 216] on input "42" at bounding box center [201, 216] width 35 height 10
type input "40"
type input "2.73"
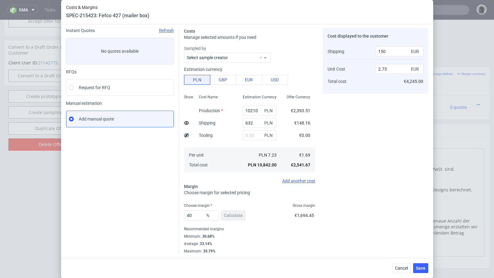
click at [153, 215] on div "Instant Quotes Refresh No quotes available RFQs Request for RFQ Manual estimati…" at bounding box center [122, 141] width 113 height 226
click at [197, 217] on input "40" at bounding box center [201, 216] width 35 height 10
drag, startPoint x: 197, startPoint y: 217, endPoint x: 170, endPoint y: 214, distance: 27.0
click at [170, 214] on div "Instant Quotes Refresh No quotes available RFQs Request for RFQ Manual estimati…" at bounding box center [247, 138] width 362 height 231
type input "31"
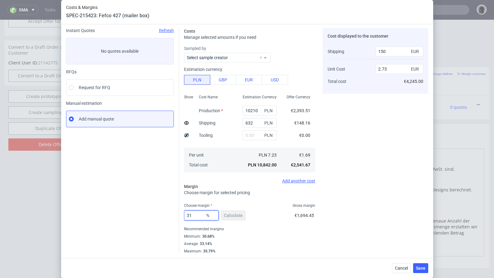
type input "2.36"
click at [148, 216] on div "Instant Quotes Refresh No quotes available RFQs Request for RFQ Manual estimati…" at bounding box center [122, 141] width 113 height 226
drag, startPoint x: 194, startPoint y: 215, endPoint x: 172, endPoint y: 214, distance: 22.3
click at [172, 214] on div "Instant Quotes Refresh No quotes available RFQs Request for RFQ Manual estimati…" at bounding box center [247, 138] width 362 height 231
type input "40"
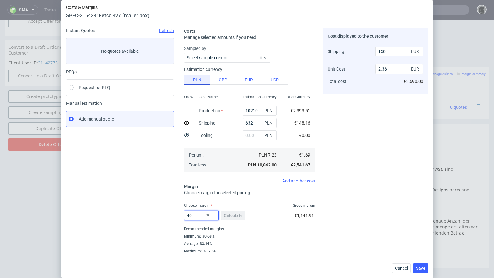
type input "2.73"
type input "4"
type input "31"
type input "2.36"
type input "3"
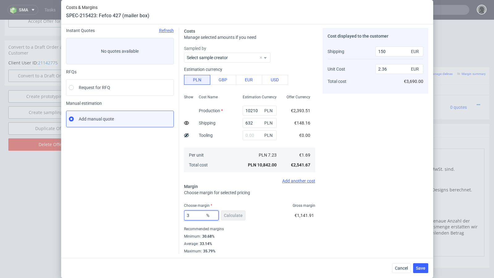
type input "31"
type input "2.36"
type input "3"
type input "41"
type input "2.77"
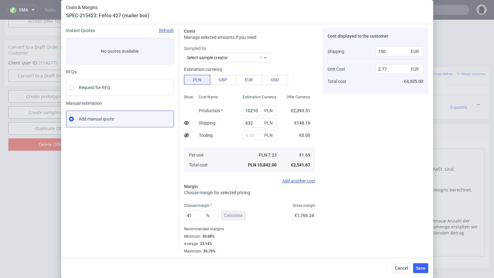
click at [161, 225] on div "Instant Quotes Refresh No quotes available RFQs Request for RFQ Manual estimati…" at bounding box center [122, 141] width 113 height 226
click at [196, 215] on input "41" at bounding box center [201, 216] width 35 height 10
type input "40"
type input "2.73"
type input "40.4"
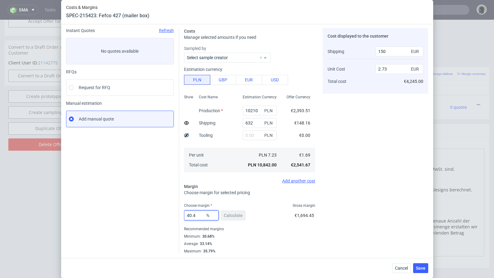
type input "2.74"
type input "40.9"
type input "2.77"
type input "40.7"
type input "2.76"
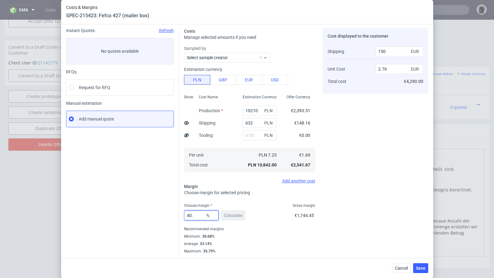
type input "40.6"
type input "2.75"
type input "40.3"
type input "2.74"
type input "40.1"
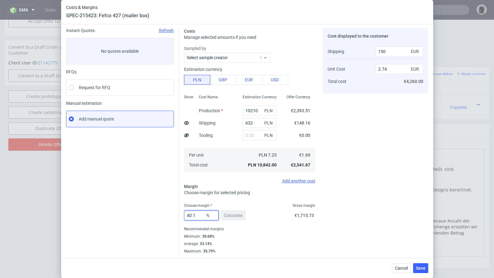
type input "2.73"
type input "40.3"
type input "2.74"
type input "40.2"
type input "2.73"
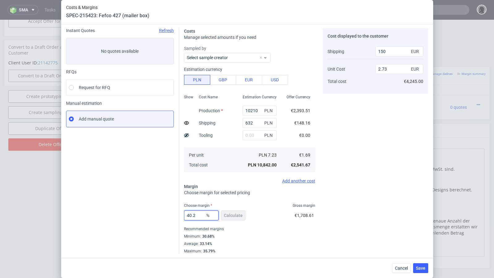
type input "40.22"
type input "2.74"
type input "40.2"
type input "2.73"
type input "40.2"
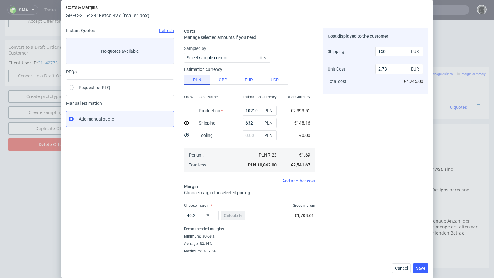
click at [157, 198] on div "Instant Quotes Refresh No quotes available RFQs Request for RFQ Manual estimati…" at bounding box center [122, 141] width 113 height 226
click at [423, 271] on span "Save" at bounding box center [421, 268] width 10 height 4
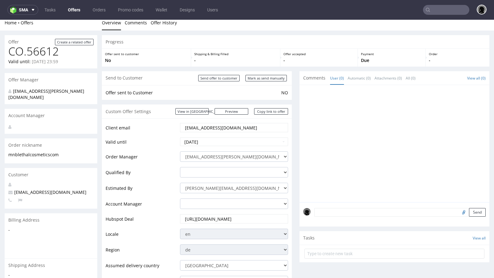
scroll to position [0, 0]
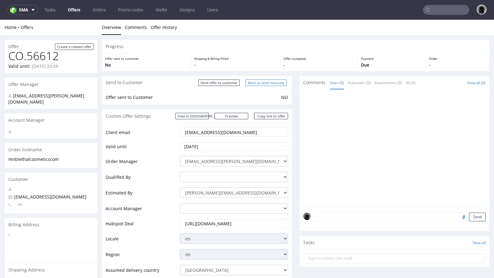
click at [263, 84] on input "Mark as send manually" at bounding box center [265, 83] width 41 height 6
type input "In progress..."
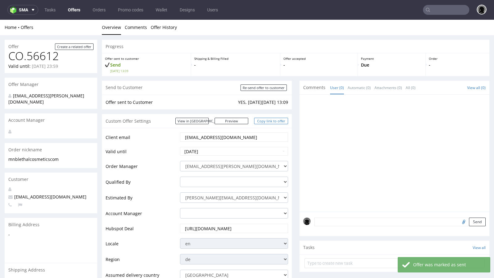
click at [263, 123] on link "Copy link to offer" at bounding box center [271, 121] width 34 height 6
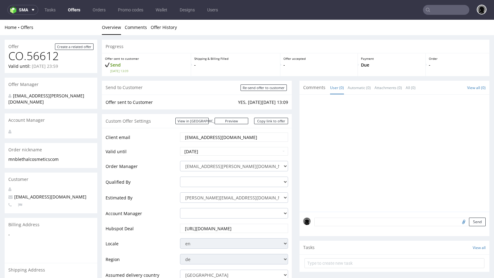
click at [214, 139] on input "mnb@lethalcosmetics.com" at bounding box center [233, 137] width 99 height 9
click at [170, 140] on td "Client email" at bounding box center [142, 139] width 73 height 15
click at [73, 10] on link "Offers" at bounding box center [74, 10] width 20 height 10
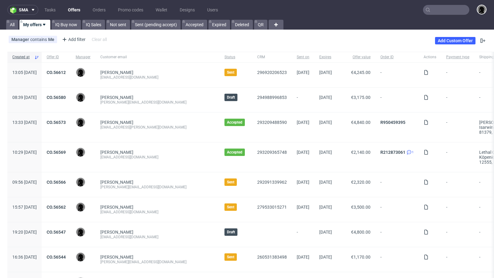
click at [226, 39] on div "Manager contains Me Add filter Hide filters Clear all Add Custom Offer" at bounding box center [247, 40] width 494 height 17
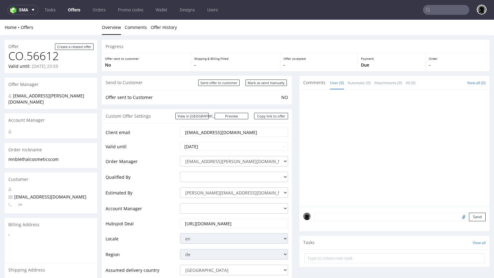
click at [56, 194] on span "[EMAIL_ADDRESS][DOMAIN_NAME]" at bounding box center [47, 197] width 78 height 6
copy span "[EMAIL_ADDRESS][DOMAIN_NAME]"
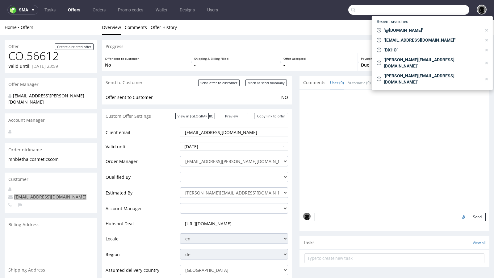
click at [427, 11] on input "text" at bounding box center [408, 10] width 121 height 10
paste input "[EMAIL_ADDRESS][DOMAIN_NAME]"
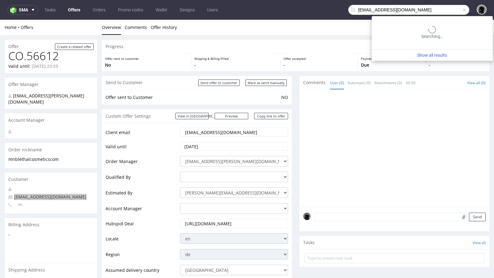
type input "[EMAIL_ADDRESS][DOMAIN_NAME]"
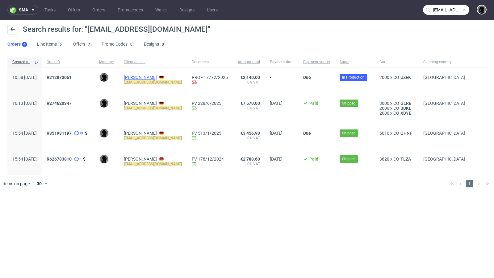
click at [157, 76] on link "[PERSON_NAME]" at bounding box center [140, 77] width 33 height 5
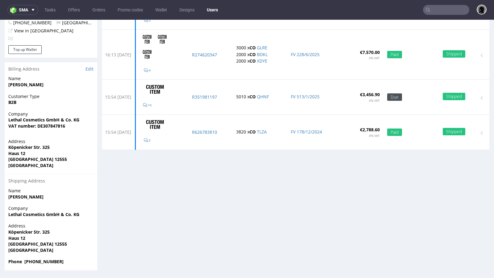
scroll to position [2, 0]
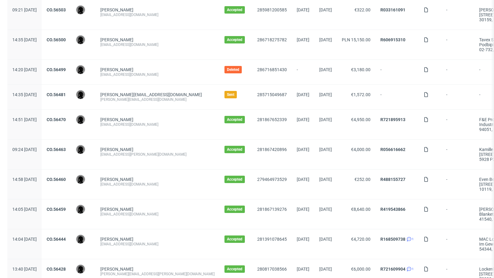
scroll to position [366, 0]
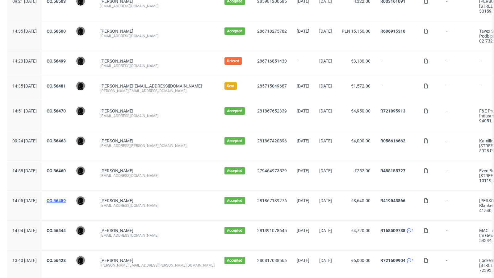
click at [66, 199] on link "CO.56459" at bounding box center [56, 200] width 19 height 5
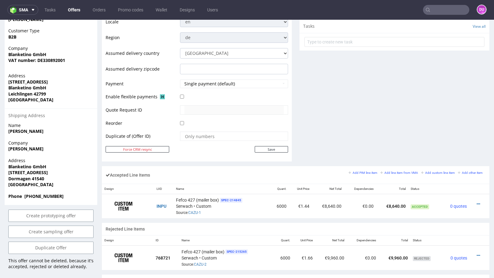
scroll to position [255, 0]
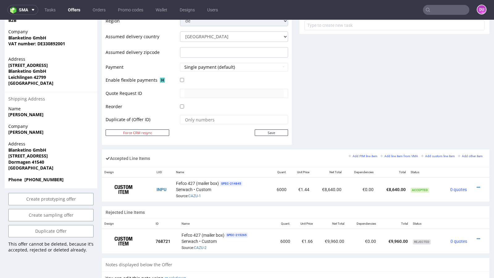
click at [78, 5] on link "Offers" at bounding box center [74, 10] width 20 height 10
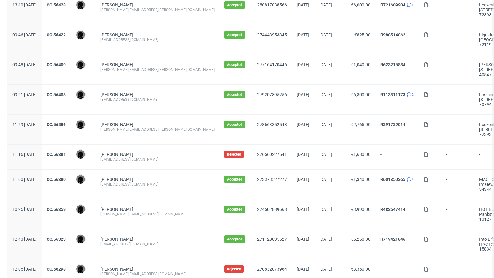
scroll to position [643, 0]
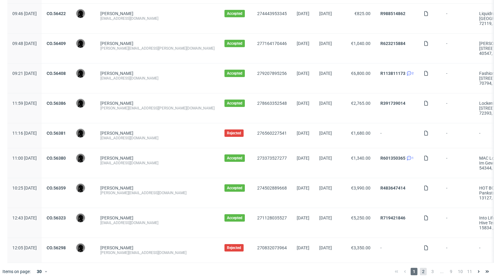
click at [420, 268] on span "2" at bounding box center [423, 271] width 7 height 7
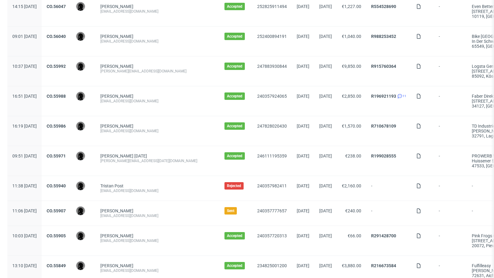
scroll to position [521, 0]
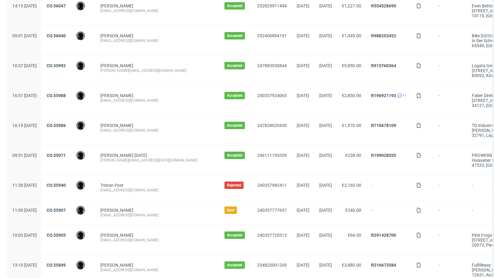
click at [69, 147] on div "CO.55971" at bounding box center [56, 161] width 29 height 30
click at [66, 153] on link "CO.55971" at bounding box center [56, 155] width 19 height 5
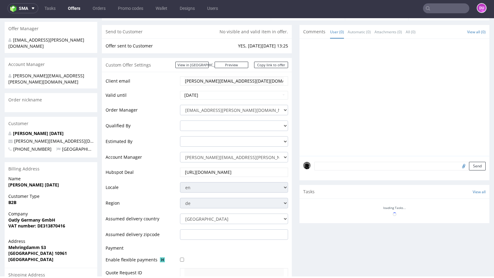
scroll to position [66, 0]
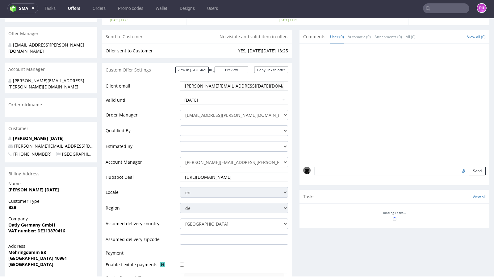
click at [340, 171] on textarea at bounding box center [399, 171] width 171 height 9
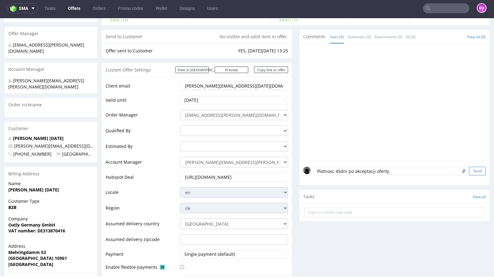
type textarea "Platnosc 45dni po akceptacji oferty."
click at [475, 168] on button "Send" at bounding box center [477, 171] width 17 height 9
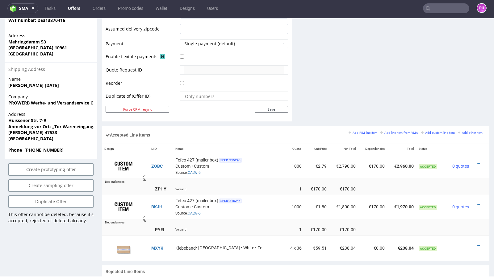
scroll to position [0, 0]
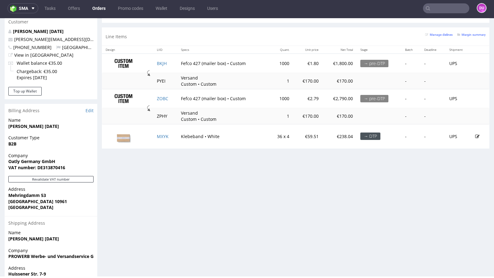
scroll to position [41, 0]
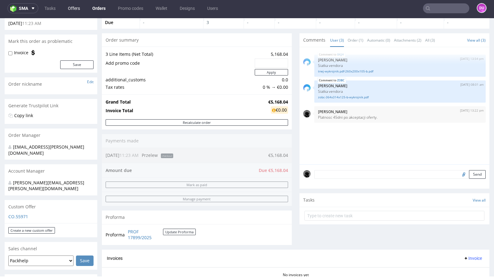
click at [74, 7] on link "Offers" at bounding box center [73, 8] width 19 height 10
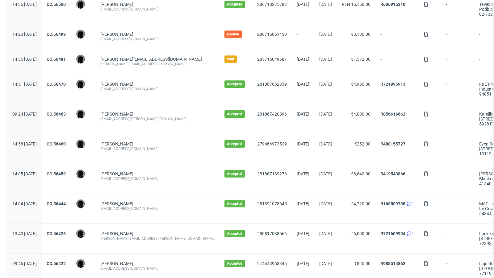
scroll to position [397, 0]
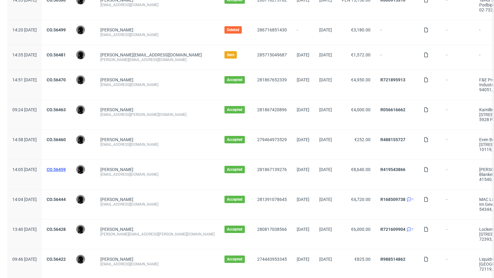
click at [66, 167] on link "CO.56459" at bounding box center [56, 169] width 19 height 5
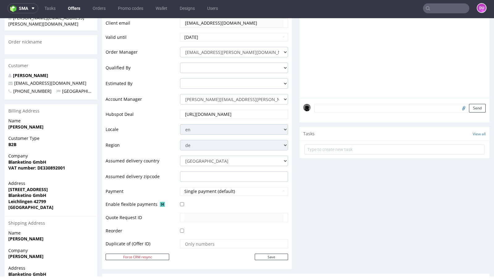
scroll to position [139, 0]
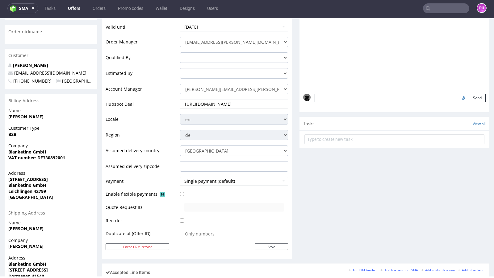
click at [82, 77] on div "Patrick Rauscher info@blanketino.com +493660229 Germany" at bounding box center [51, 75] width 93 height 27
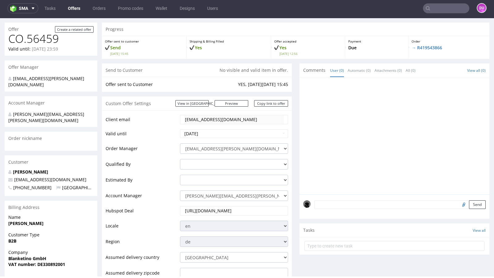
scroll to position [47, 0]
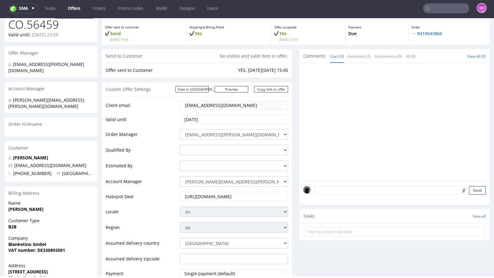
click at [442, 7] on input "text" at bounding box center [446, 8] width 46 height 10
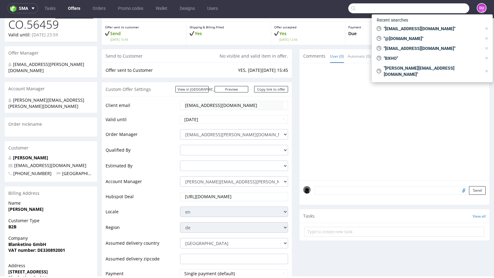
paste input "R056449296"
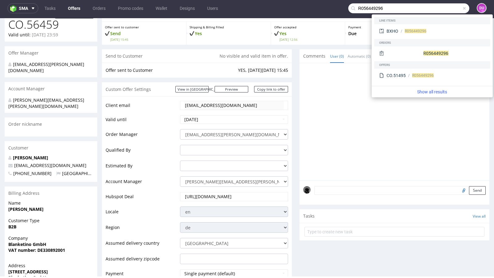
type input "R056449296"
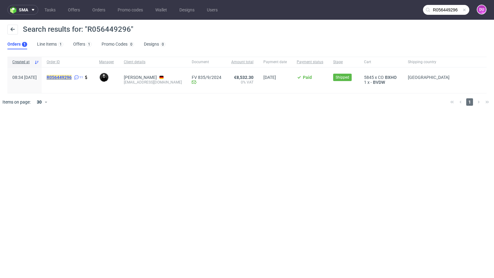
click at [72, 79] on mark "R056449296" at bounding box center [59, 77] width 25 height 5
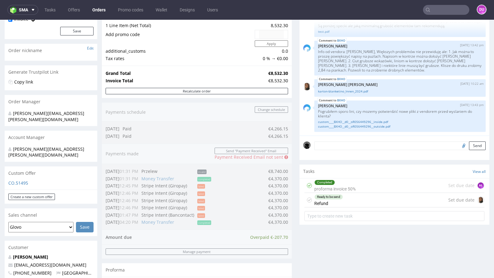
scroll to position [86, 0]
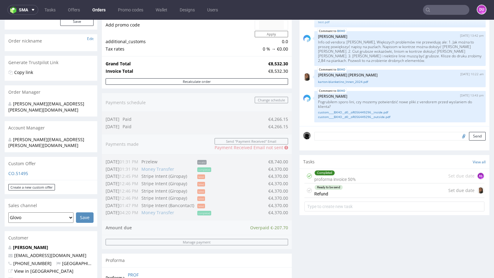
type input "R056449296"
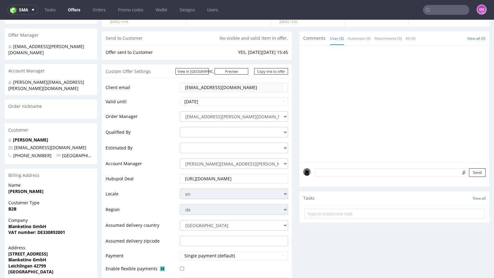
scroll to position [52, 0]
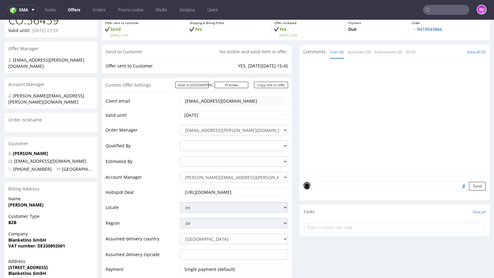
click at [341, 190] on form "Send" at bounding box center [399, 186] width 171 height 9
click at [335, 186] on textarea at bounding box center [399, 186] width 171 height 9
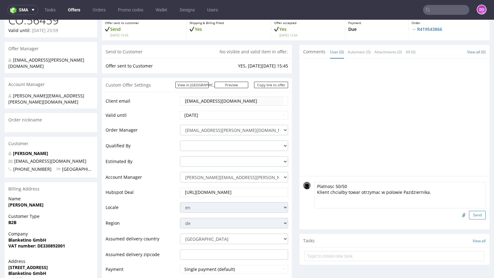
type textarea "Platnosc 50/50 Klient chcialby towar otrzymac w polowie Pazdziernika."
click at [474, 214] on button "Send" at bounding box center [477, 215] width 17 height 9
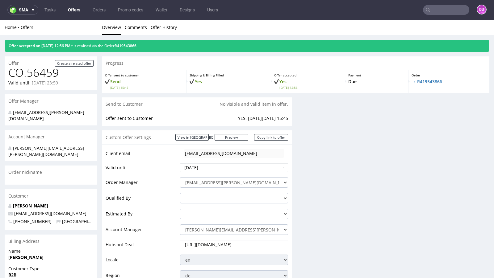
scroll to position [0, 0]
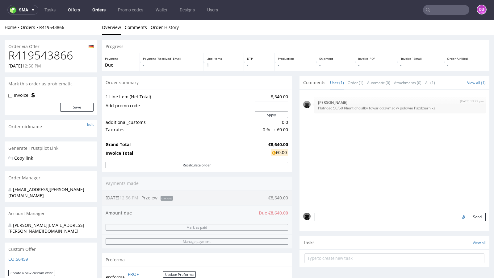
click at [70, 10] on link "Offers" at bounding box center [73, 10] width 19 height 10
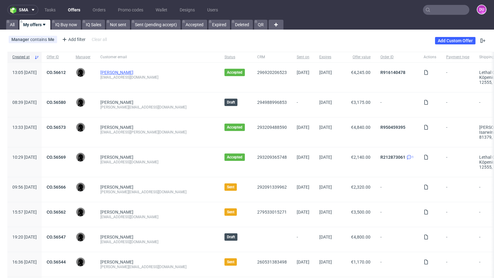
click at [133, 71] on link "Martin Beaucamp" at bounding box center [116, 72] width 33 height 5
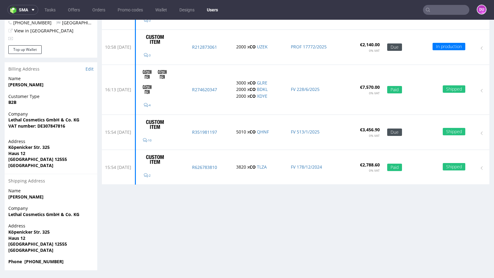
scroll to position [2, 0]
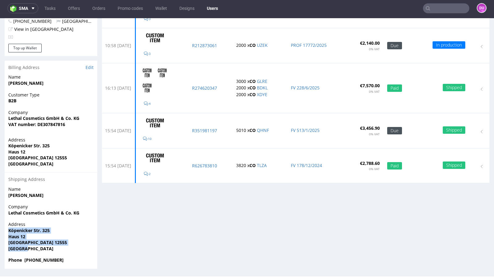
drag, startPoint x: 29, startPoint y: 251, endPoint x: 6, endPoint y: 230, distance: 31.2
click at [6, 230] on div "Address Köpenicker Str. 325 Haus 12 Berlin 12555 Germany" at bounding box center [51, 240] width 93 height 36
copy p "Köpenicker Str. 325 Haus 12 Berlin 12555 Germany"
click at [170, 215] on div "Stats User since 28th Oct 2024 Status Active Orders count 5 Lifetime value €20,…" at bounding box center [295, 108] width 387 height 321
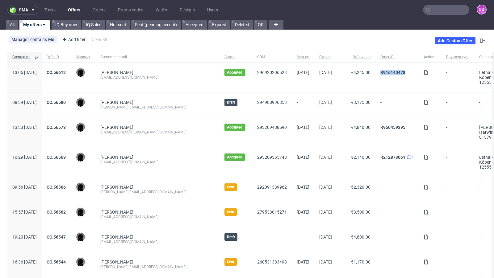
drag, startPoint x: 380, startPoint y: 72, endPoint x: 354, endPoint y: 72, distance: 26.2
click at [375, 72] on div "R916140478" at bounding box center [396, 78] width 43 height 30
copy link "R916140478"
click at [66, 72] on link "CO.56612" at bounding box center [56, 72] width 19 height 5
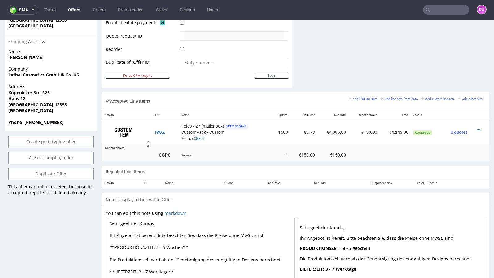
scroll to position [356, 0]
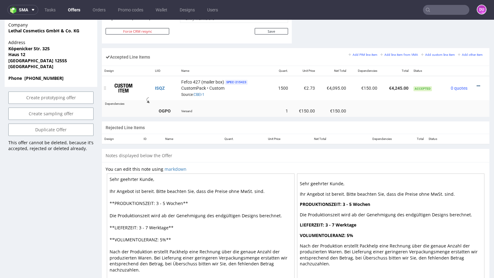
click at [476, 84] on icon at bounding box center [477, 86] width 3 height 4
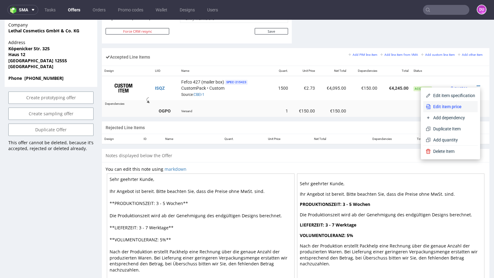
click at [443, 108] on span "Edit item price" at bounding box center [452, 107] width 44 height 6
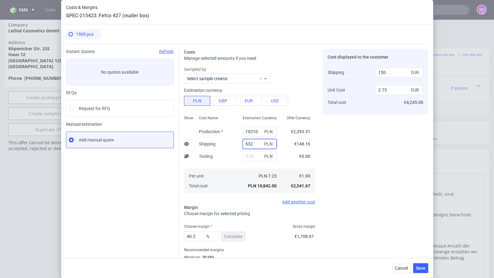
click at [251, 142] on input "632" at bounding box center [260, 144] width 34 height 10
click at [404, 271] on span "Cancel" at bounding box center [401, 268] width 13 height 4
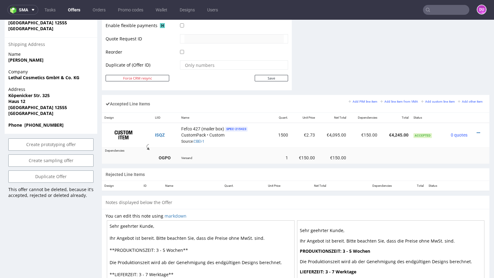
scroll to position [281, 0]
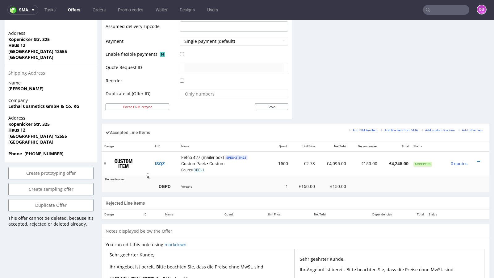
click at [197, 168] on link "CBEI-1" at bounding box center [198, 170] width 11 height 4
drag, startPoint x: 33, startPoint y: 131, endPoint x: 6, endPoint y: 111, distance: 33.1
click at [6, 115] on div "Address Köpenicker Str. 325 Haus 12 Berlin 12555 Germany" at bounding box center [51, 133] width 93 height 36
copy p "Köpenicker Str. 325 Haus 12 Berlin 12555 Germany"
click at [73, 7] on link "Offers" at bounding box center [74, 10] width 20 height 10
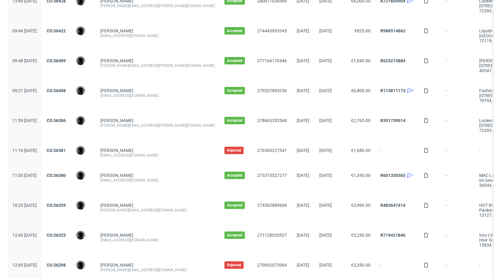
scroll to position [648, 0]
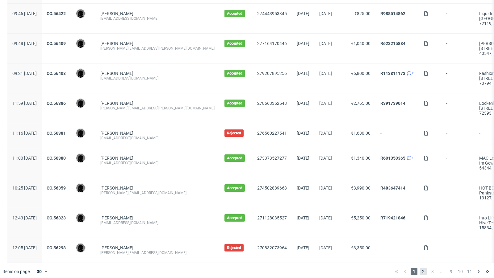
click at [420, 269] on span "2" at bounding box center [423, 271] width 7 height 7
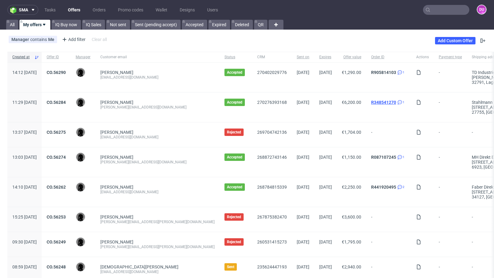
click at [371, 103] on link "R348541270" at bounding box center [383, 102] width 25 height 5
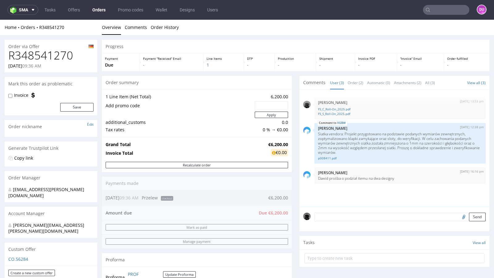
click at [44, 54] on h1 "R348541270" at bounding box center [50, 55] width 85 height 12
copy h1 "R348541270"
click at [70, 12] on link "Offers" at bounding box center [73, 10] width 19 height 10
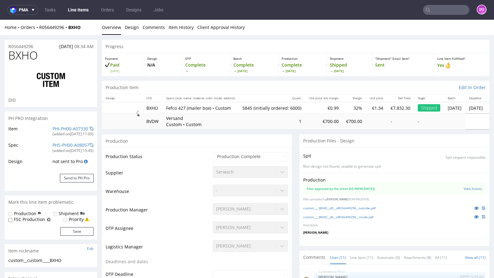
select select "in_progress"
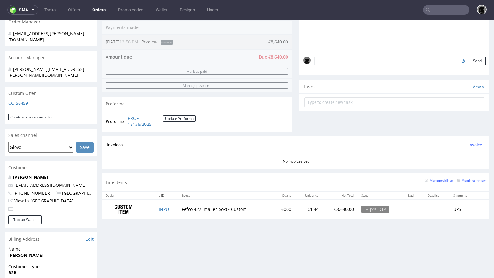
scroll to position [156, 0]
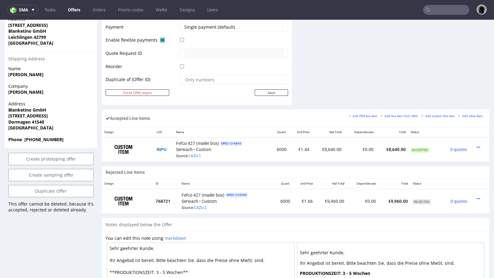
scroll to position [299, 0]
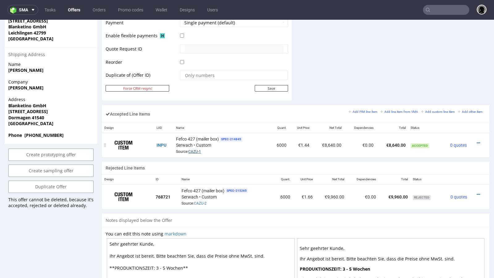
click at [194, 150] on link "CAZU-1" at bounding box center [194, 152] width 13 height 4
click at [254, 155] on div "Accepted Line Items Add PIM line item Add line item from VMA Add custom line it…" at bounding box center [295, 133] width 387 height 57
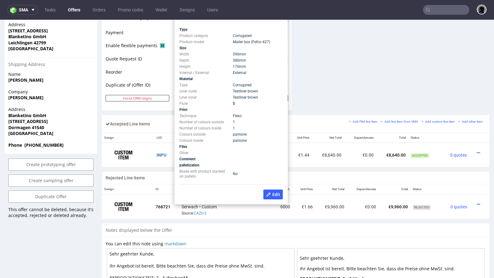
scroll to position [0, 0]
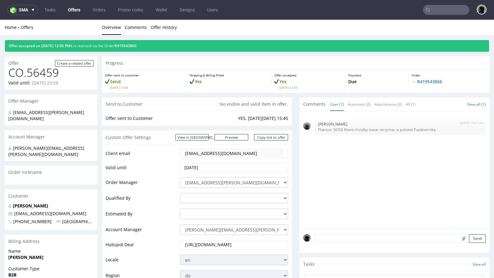
click at [433, 11] on input "text" at bounding box center [446, 10] width 46 height 10
paste input "BXHO"
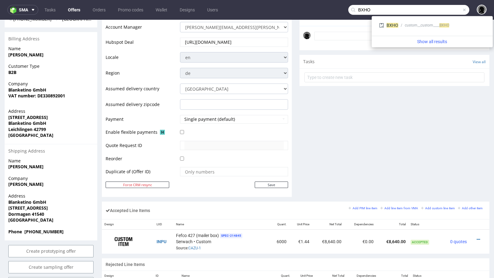
scroll to position [229, 0]
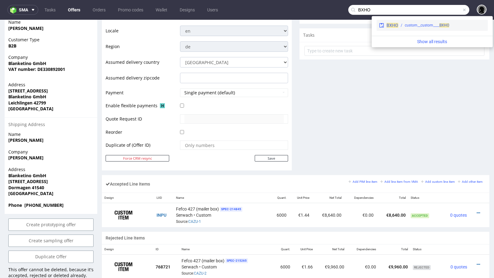
type input "BXHO"
click at [392, 25] on span "BXHO" at bounding box center [392, 25] width 12 height 5
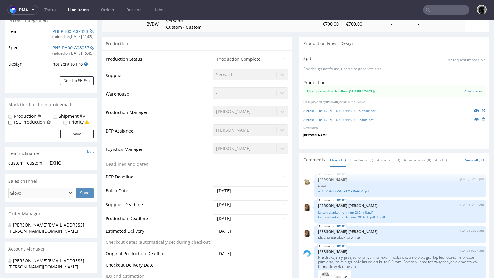
scroll to position [536, 0]
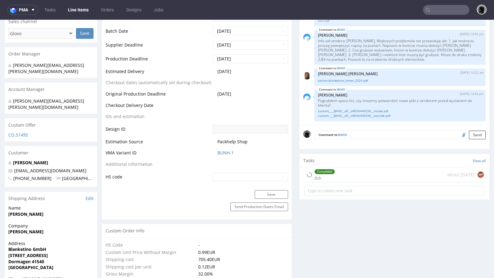
select select "in_progress"
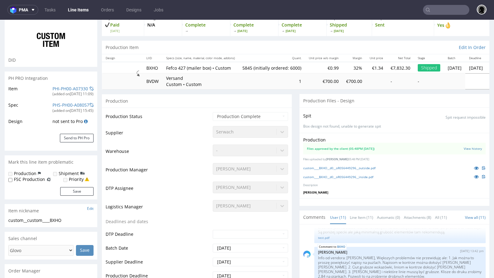
scroll to position [0, 0]
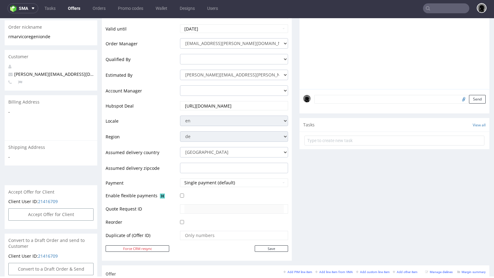
scroll to position [2, 0]
